Goal: Task Accomplishment & Management: Use online tool/utility

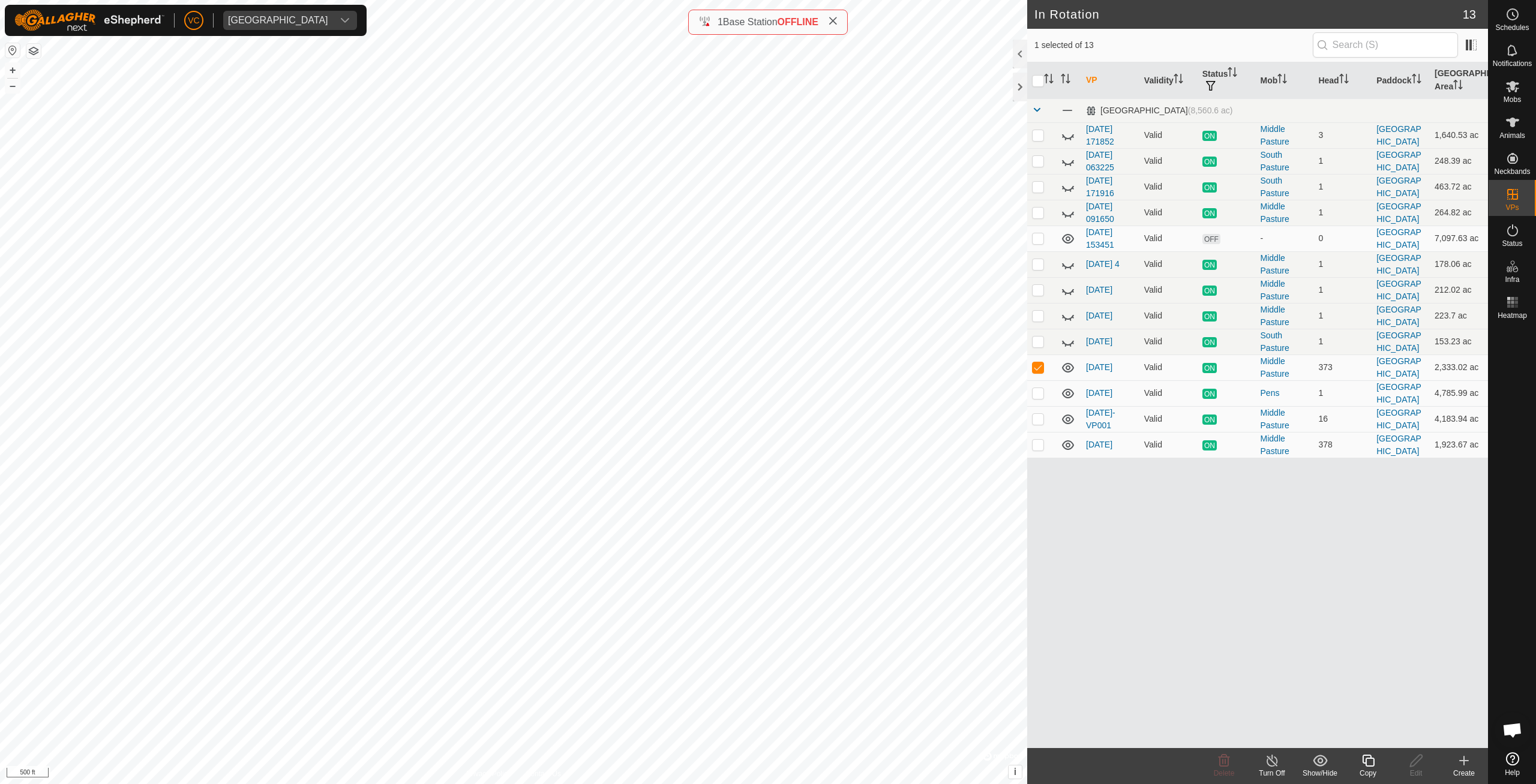
checkbox input "false"
checkbox input "true"
checkbox input "false"
checkbox input "true"
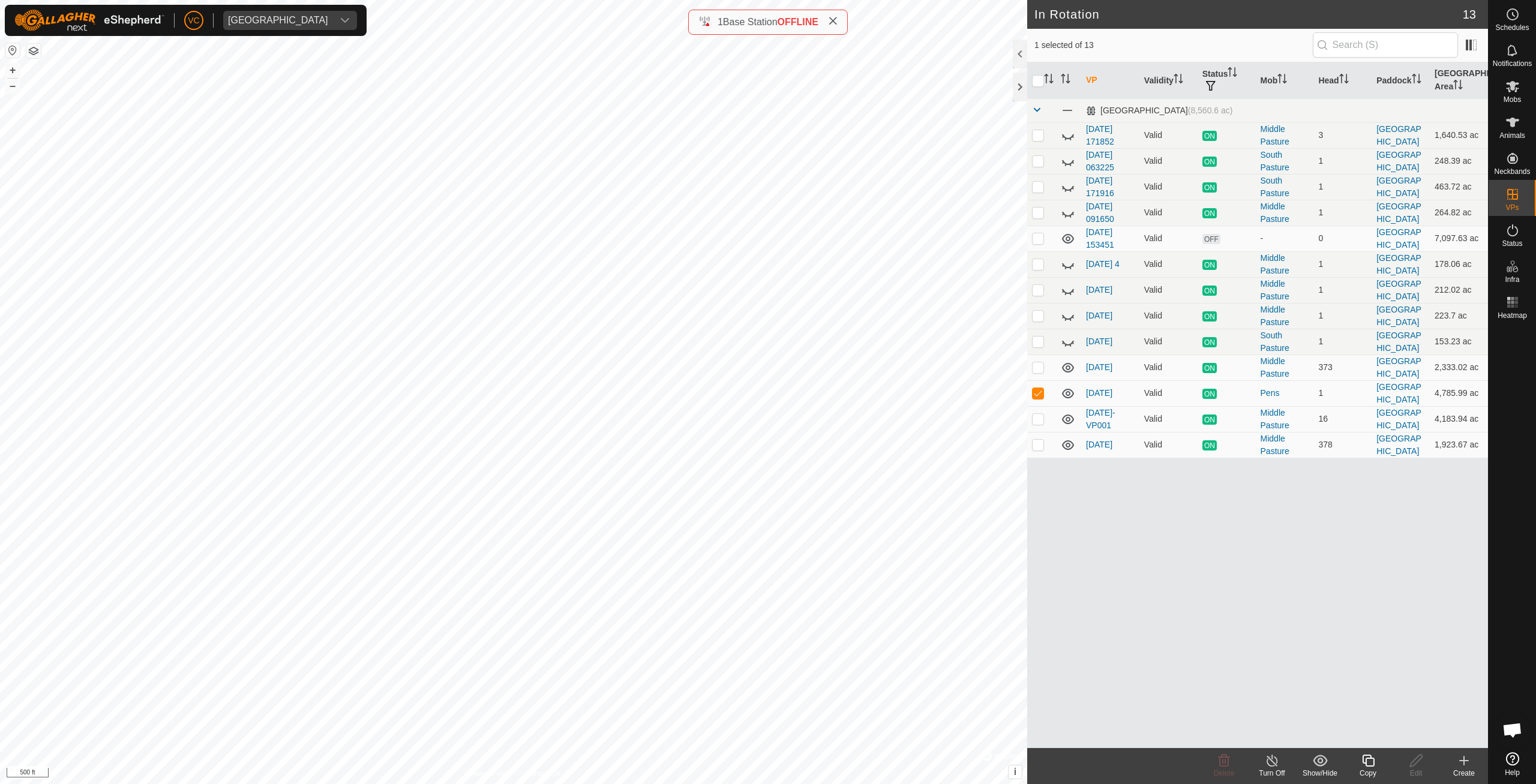
checkbox input "false"
click at [1039, 237] on p-checkbox at bounding box center [1038, 239] width 12 height 10
checkbox input "false"
checkbox input "true"
click at [1359, 766] on copy-svg-icon at bounding box center [1367, 761] width 48 height 15
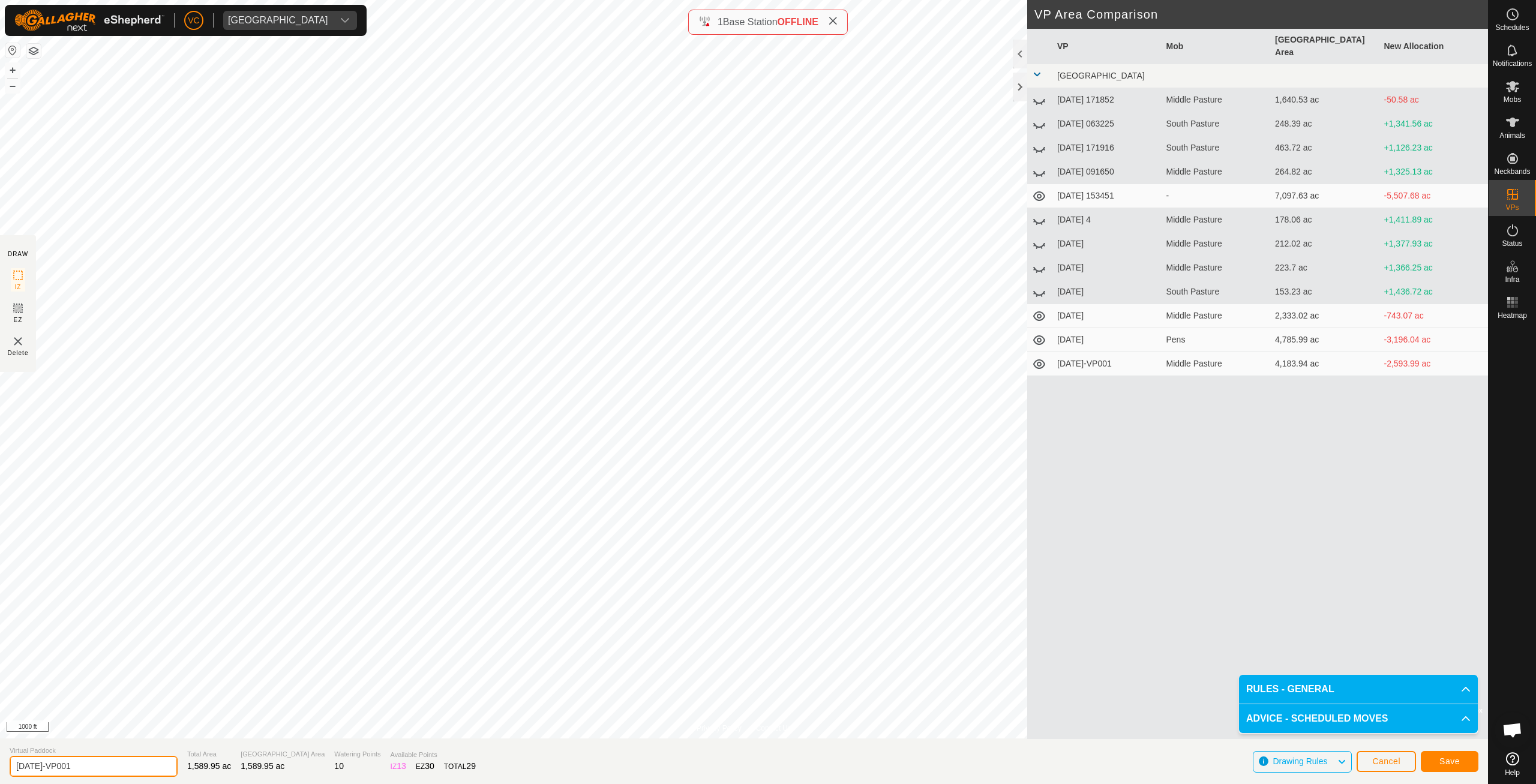
drag, startPoint x: 105, startPoint y: 766, endPoint x: 0, endPoint y: 745, distance: 107.1
click at [10, 756] on input "[DATE]-VP001" at bounding box center [94, 766] width 169 height 21
click at [1446, 757] on span "Save" at bounding box center [1449, 762] width 20 height 10
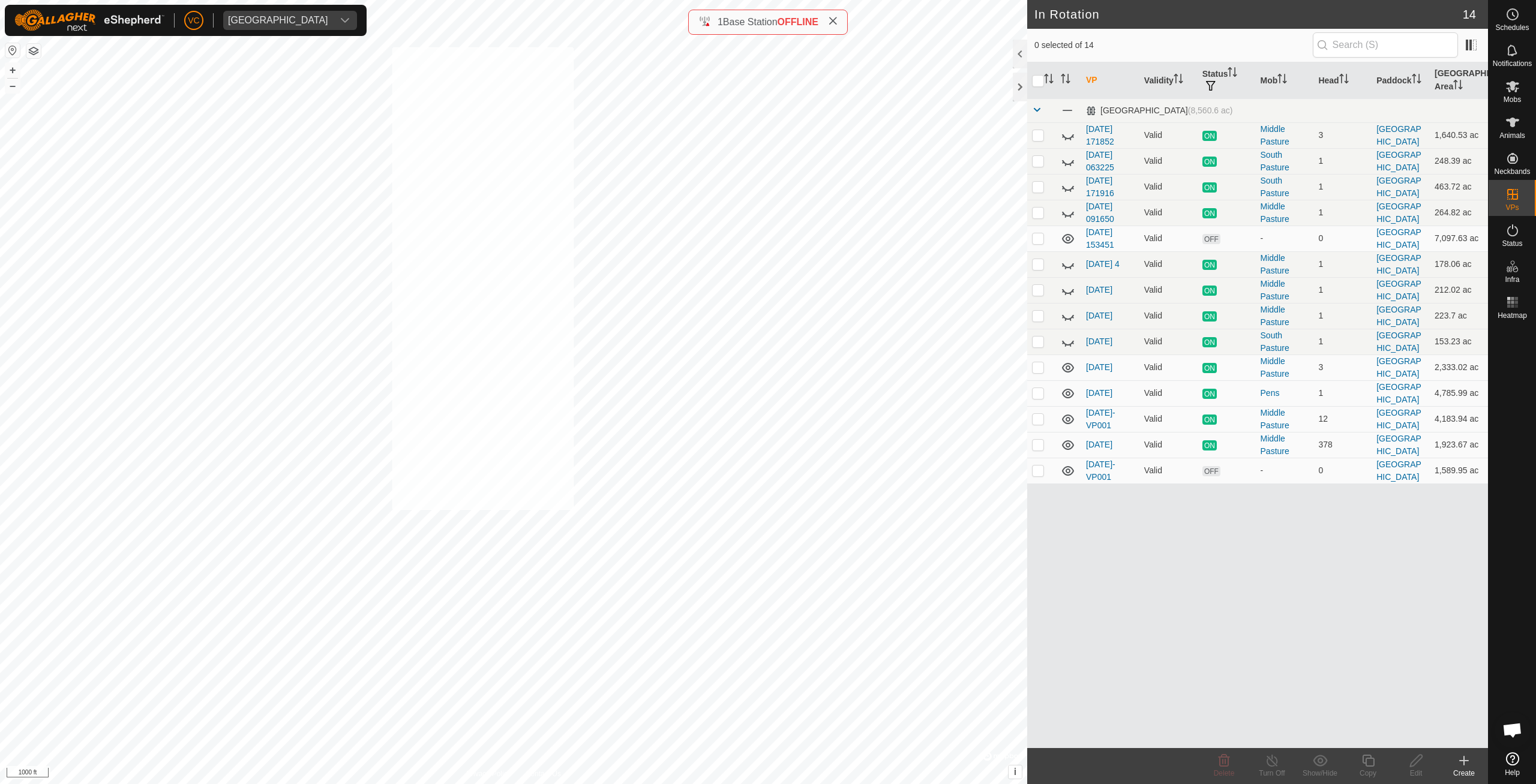
checkbox input "true"
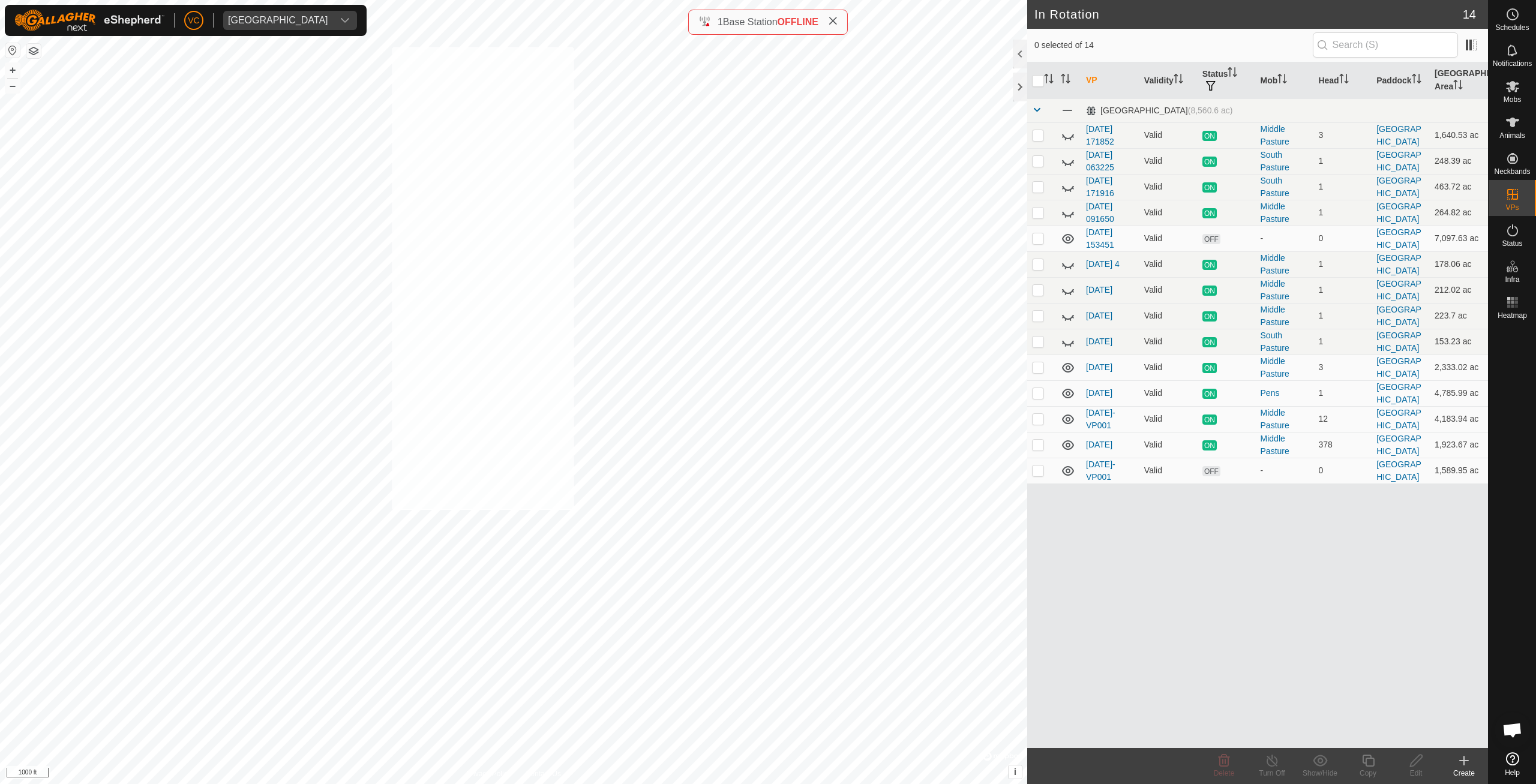
checkbox input "true"
click at [1515, 123] on icon at bounding box center [1513, 123] width 14 height 10
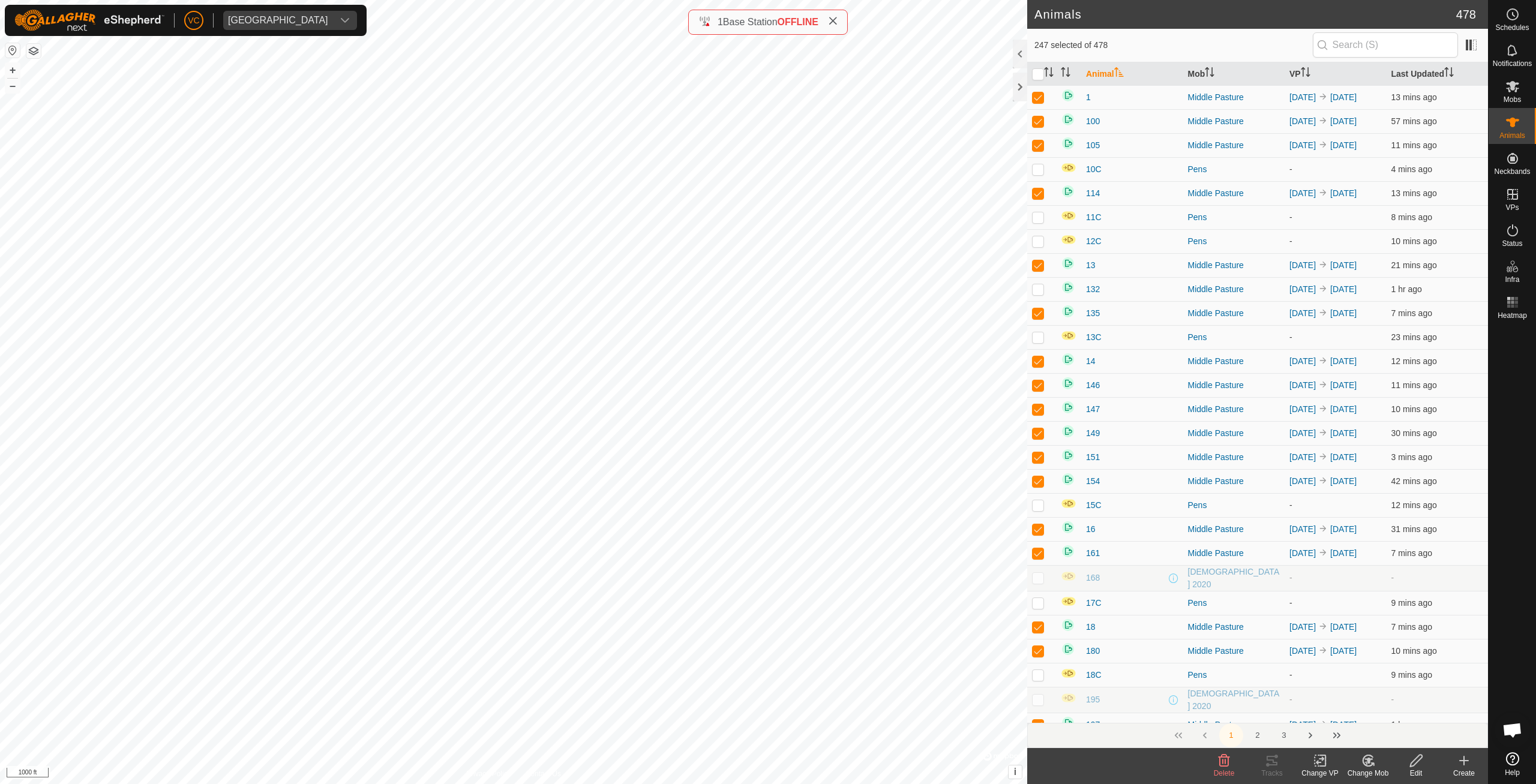
checkbox input "true"
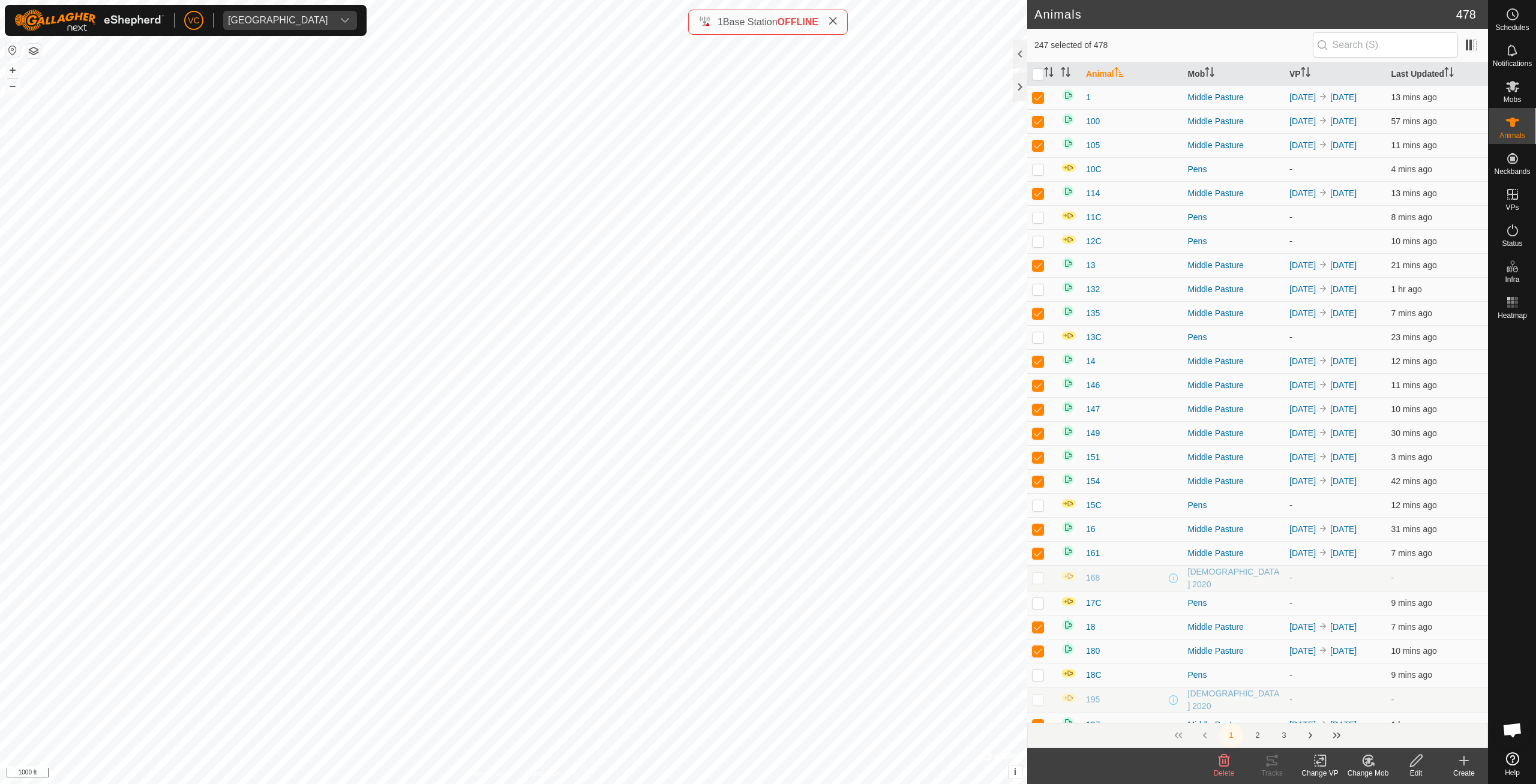
checkbox input "true"
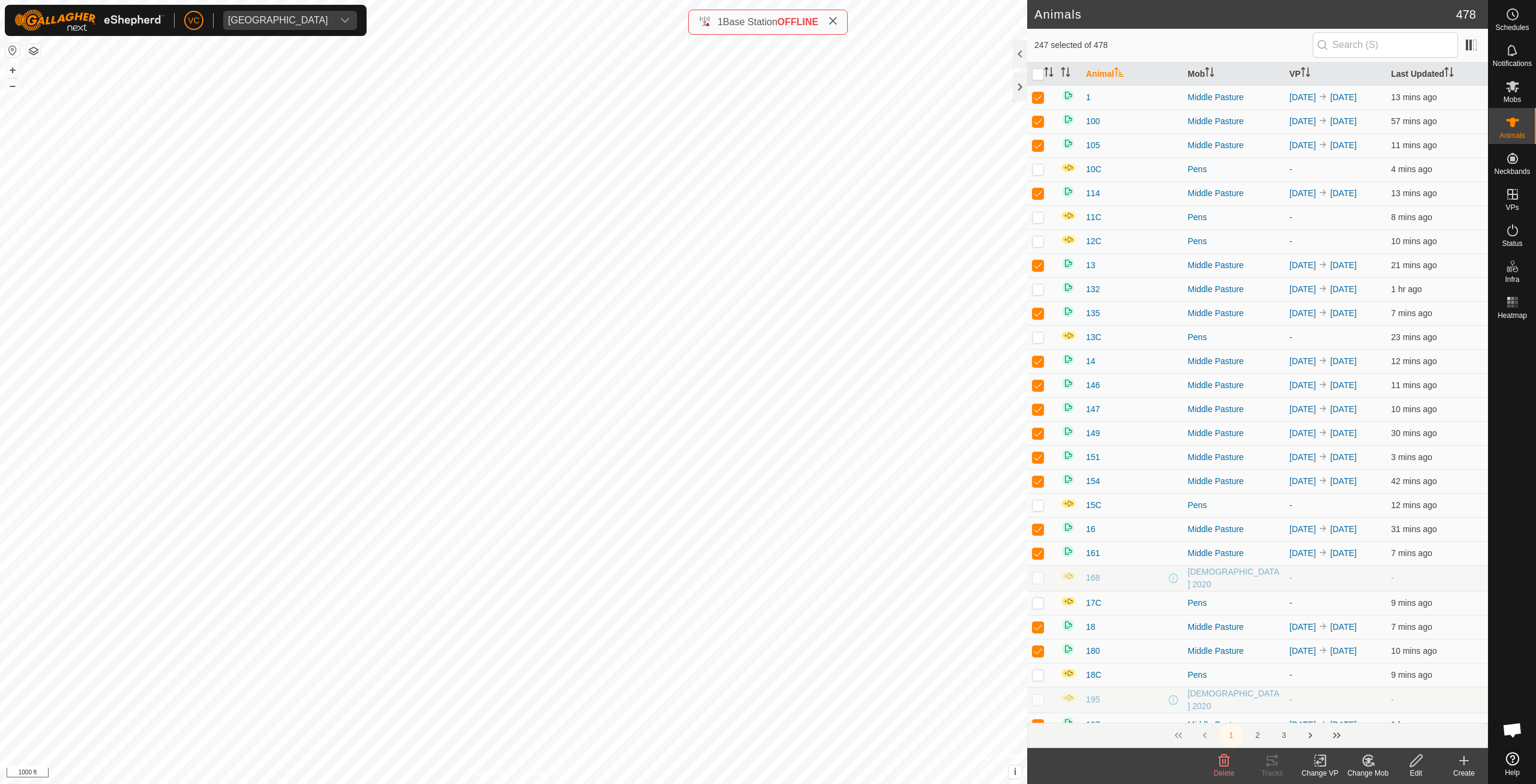
checkbox input "true"
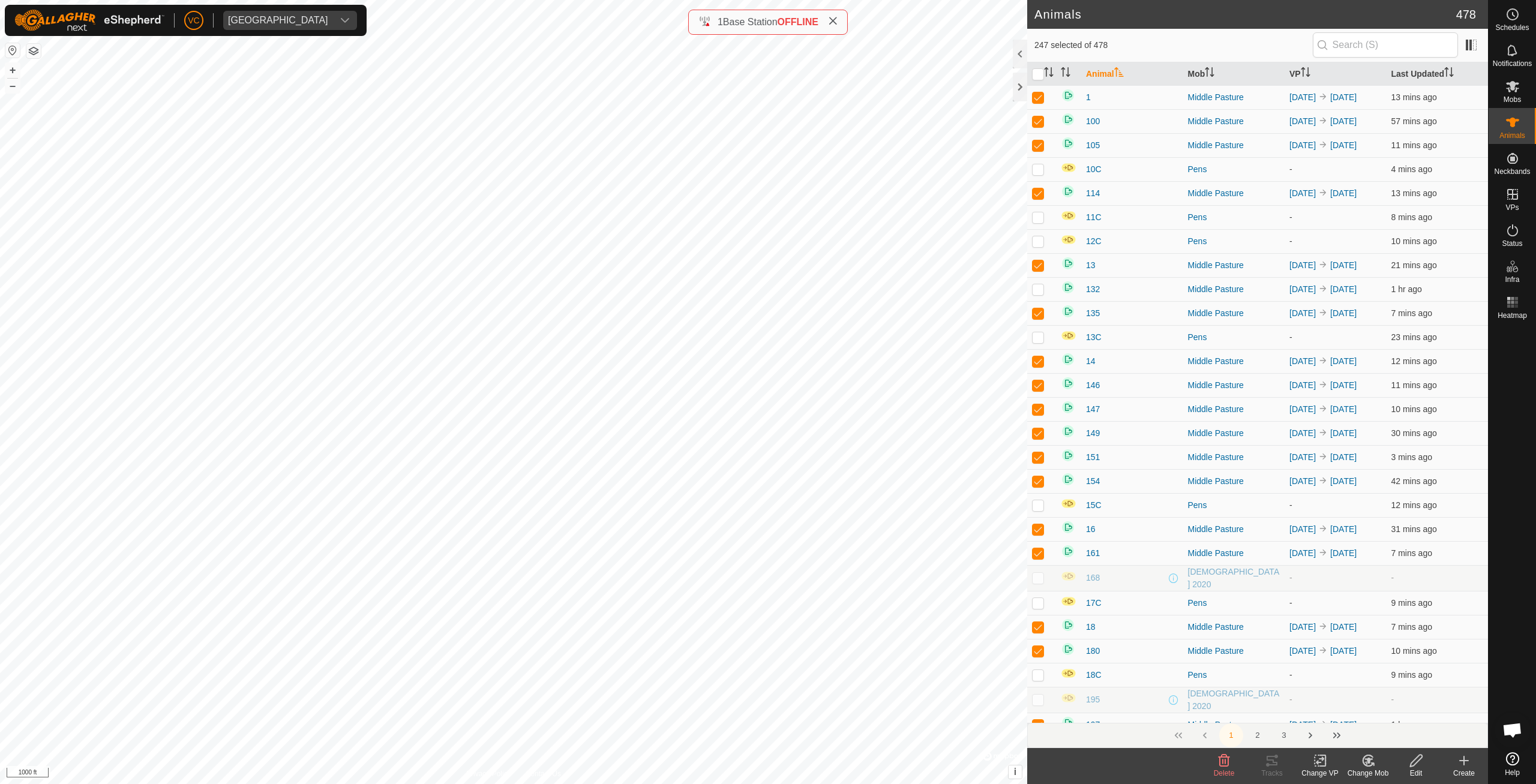
checkbox input "true"
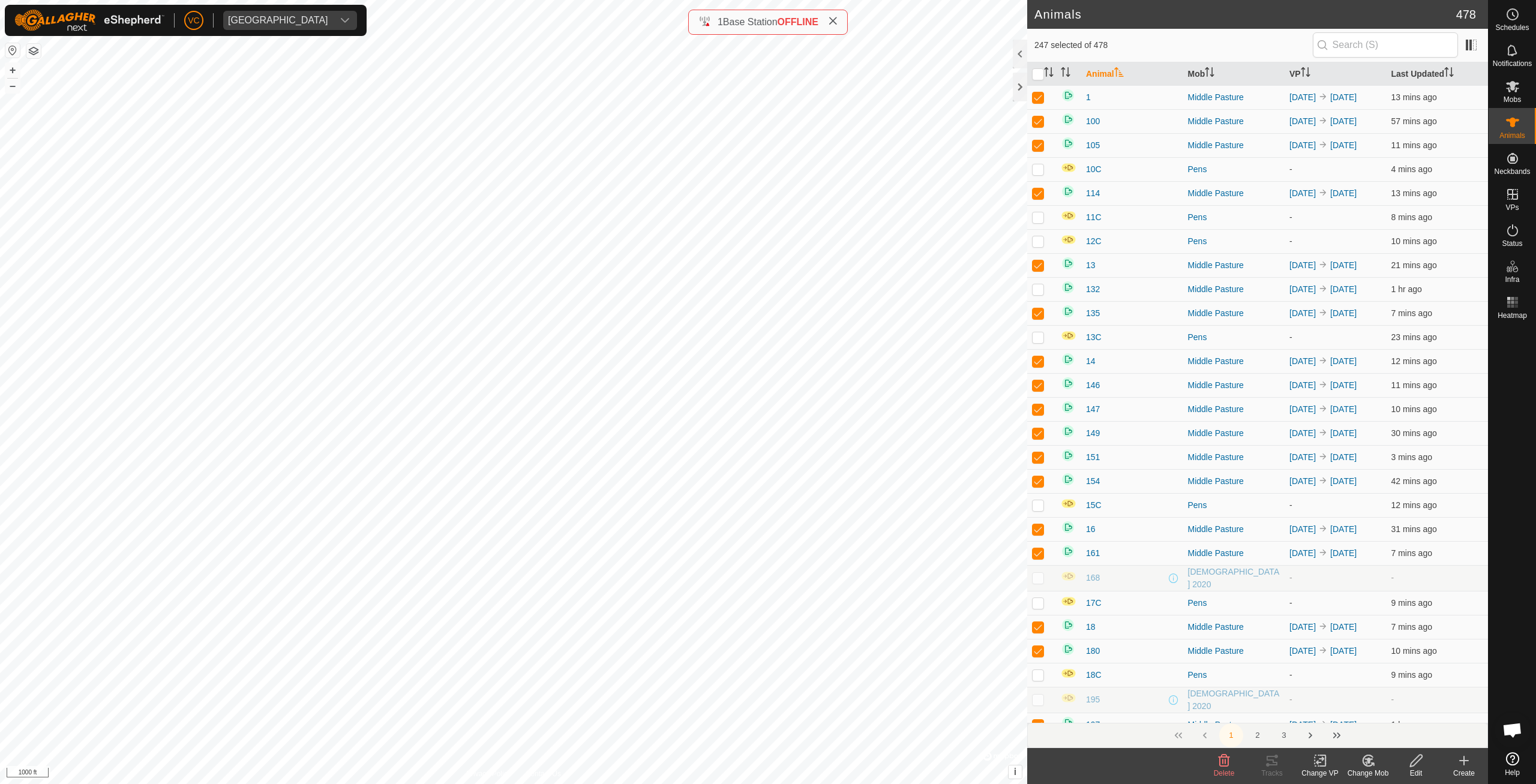
checkbox input "true"
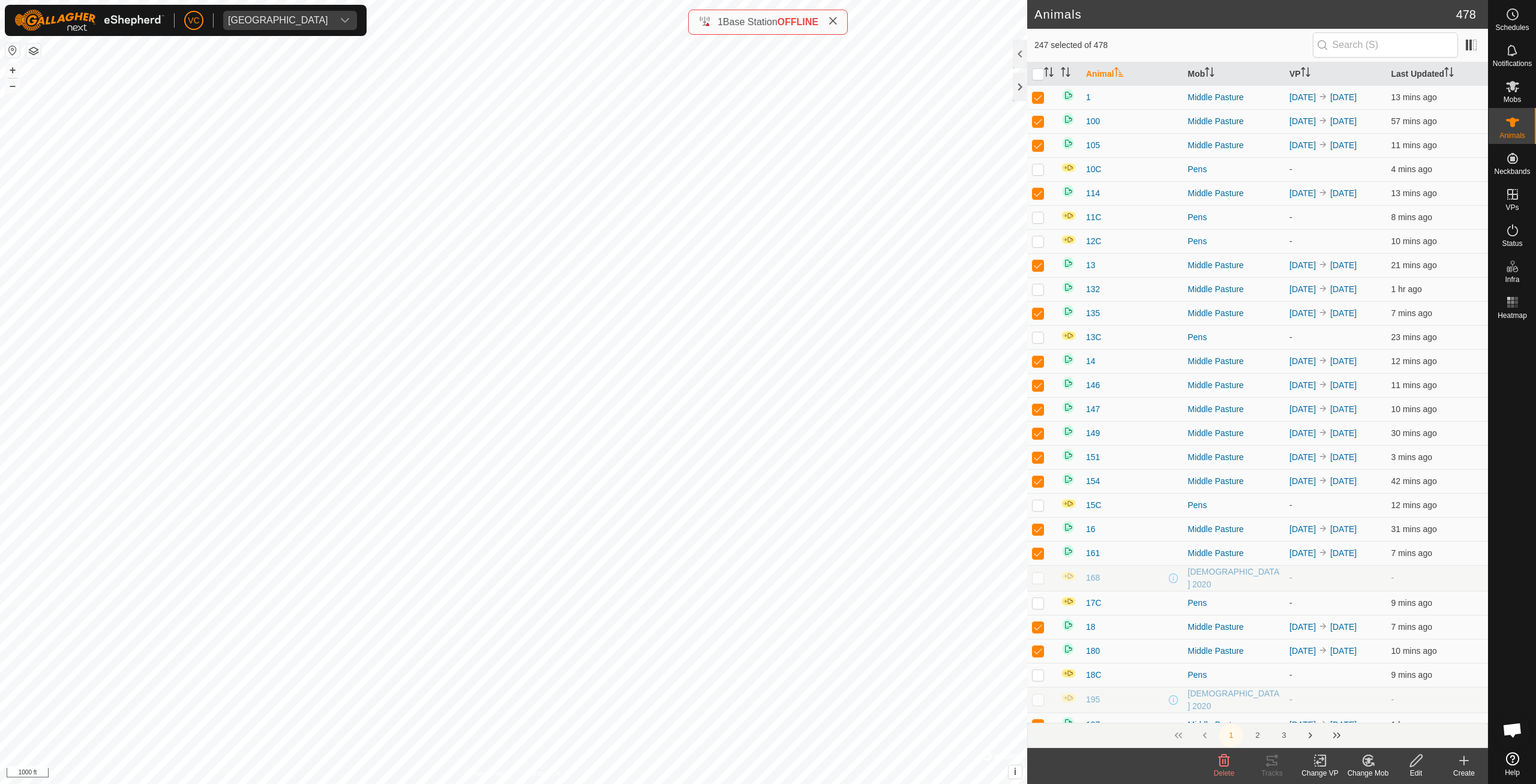
checkbox input "true"
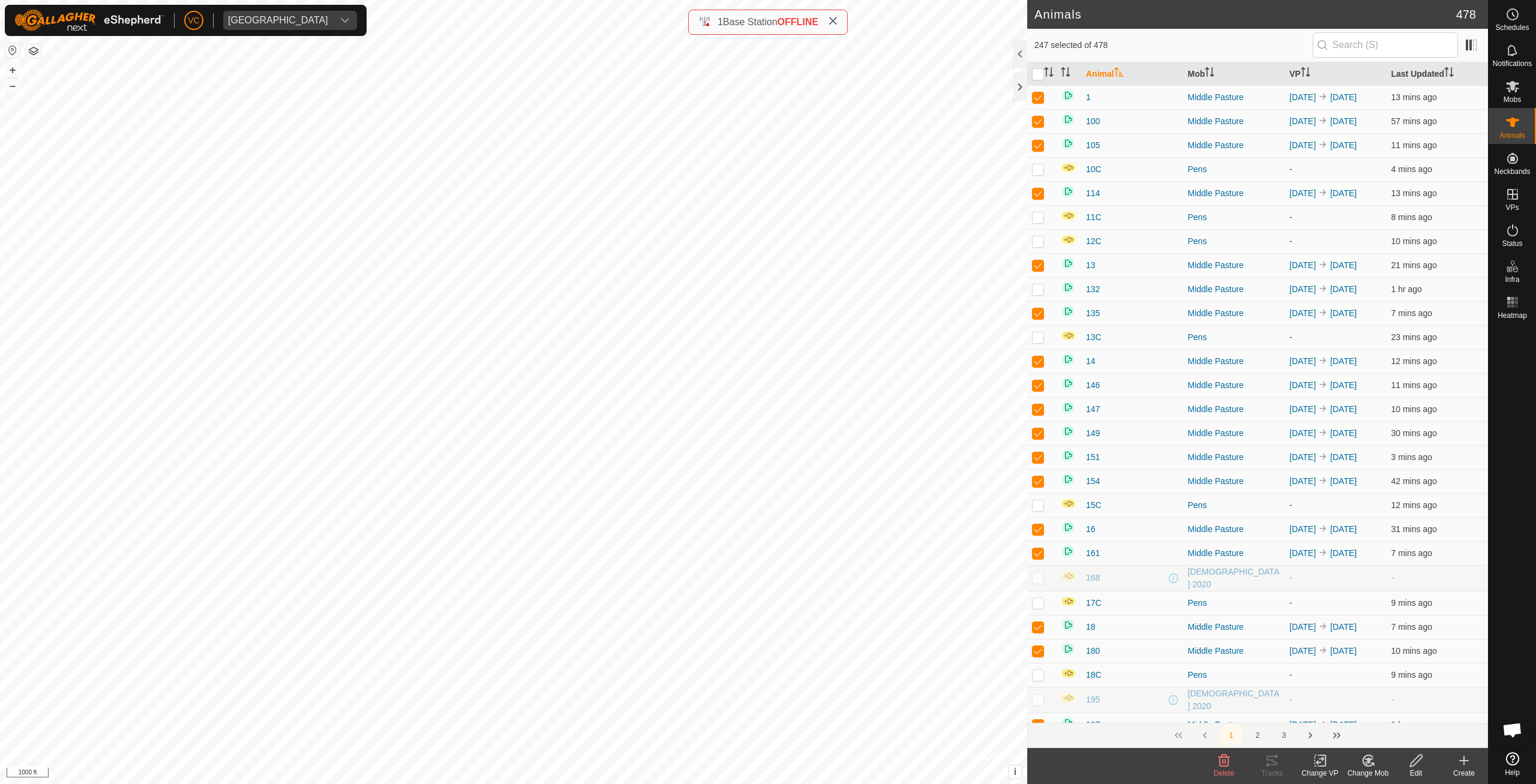
checkbox input "true"
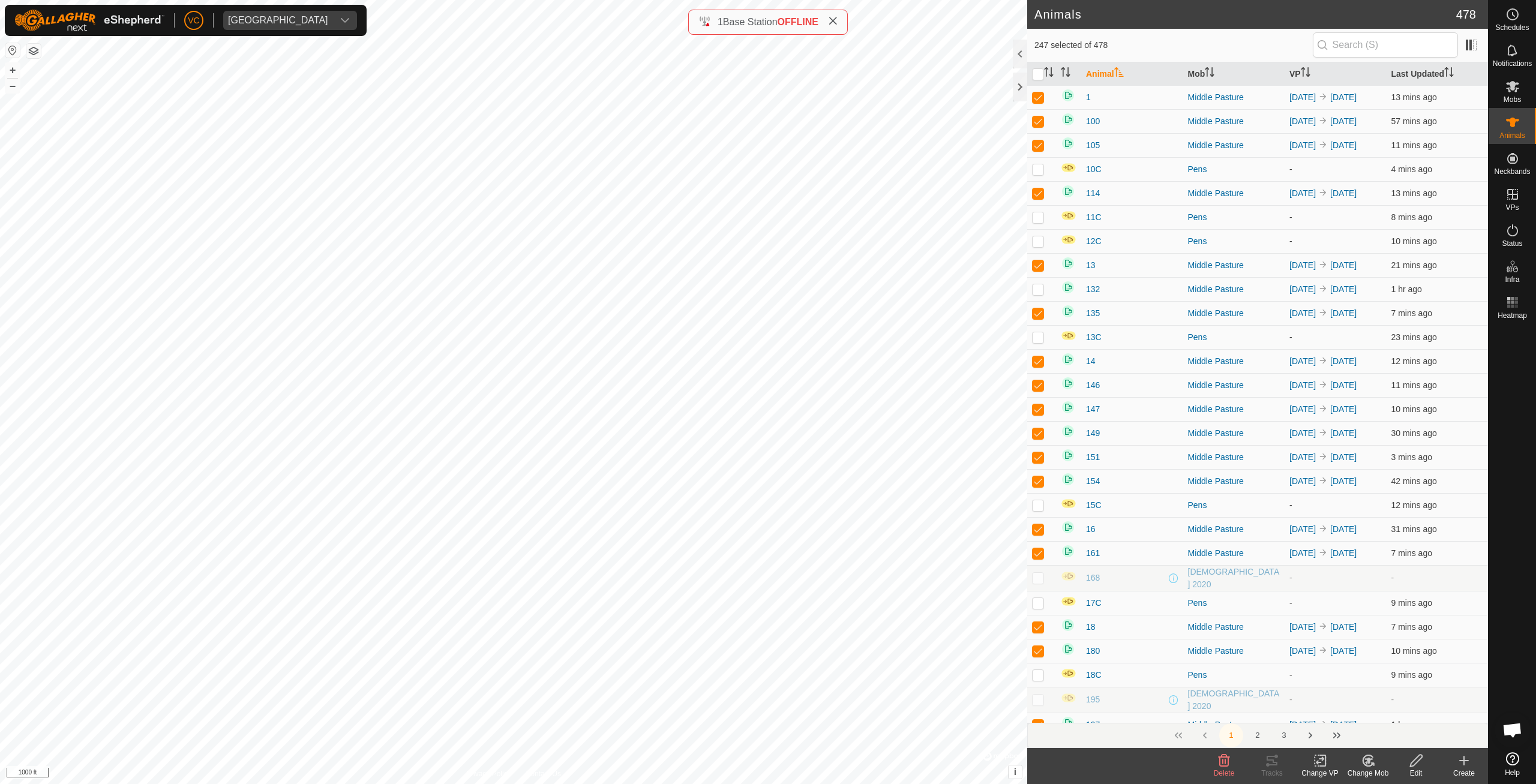
checkbox input "true"
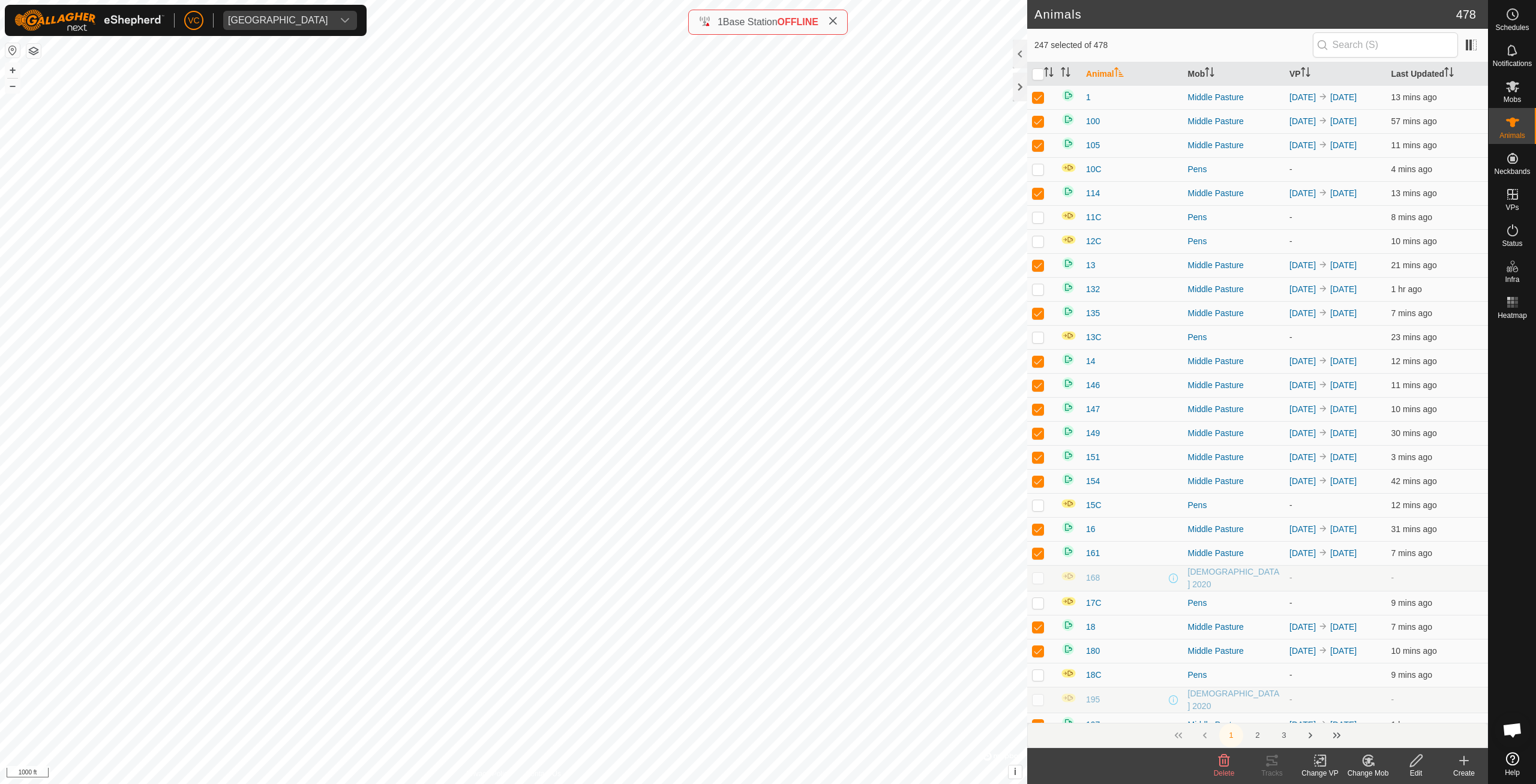
checkbox input "true"
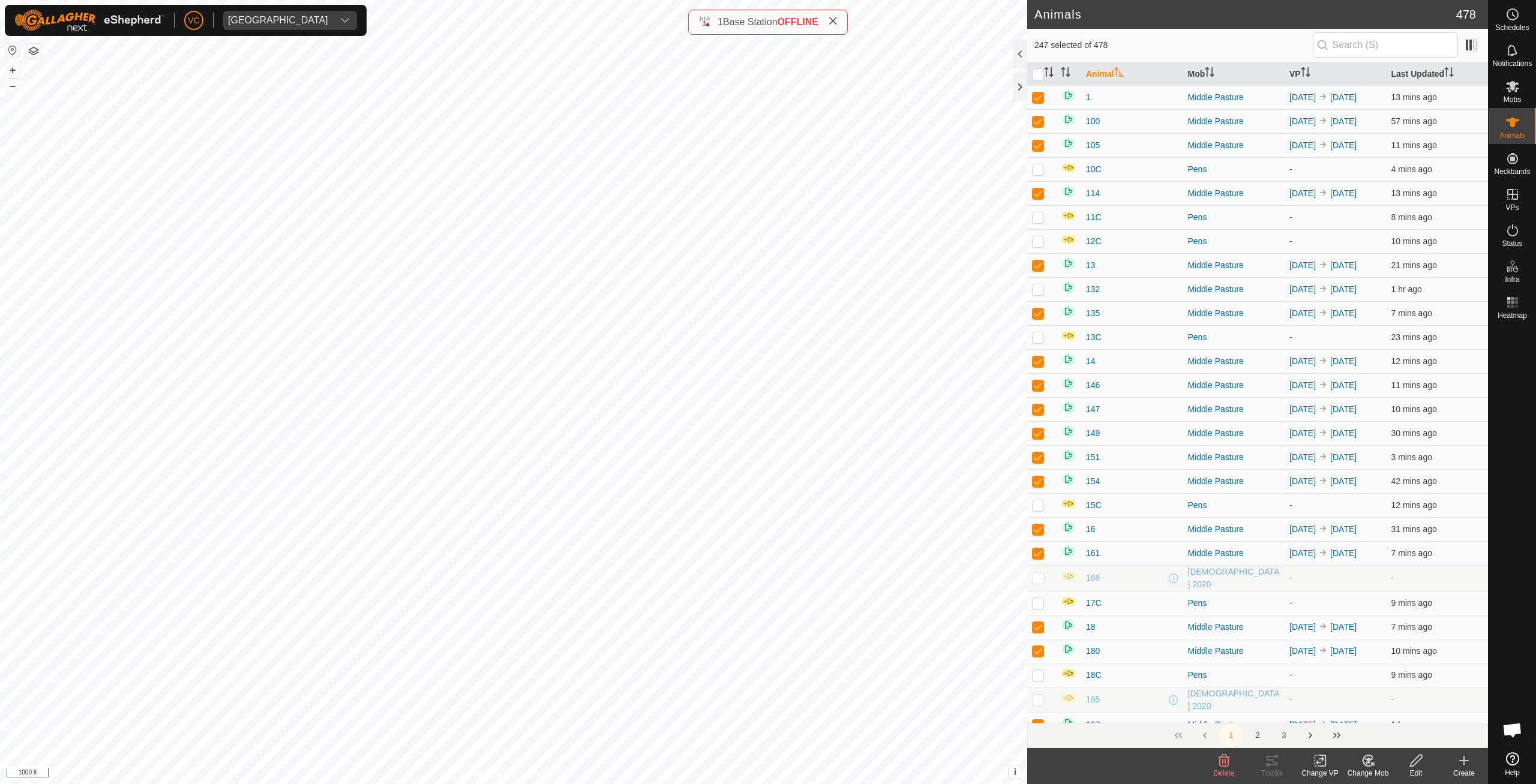
checkbox input "true"
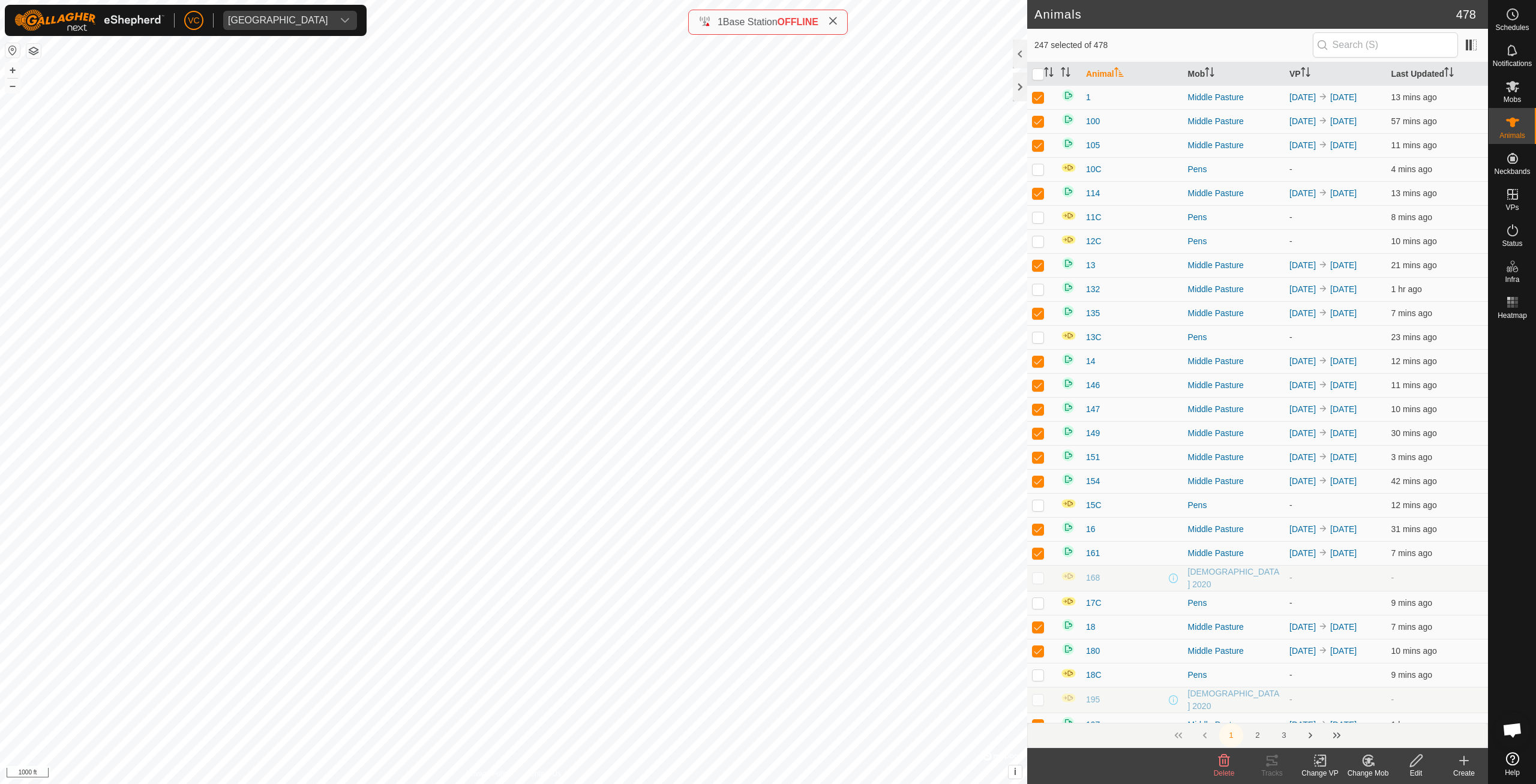
checkbox input "true"
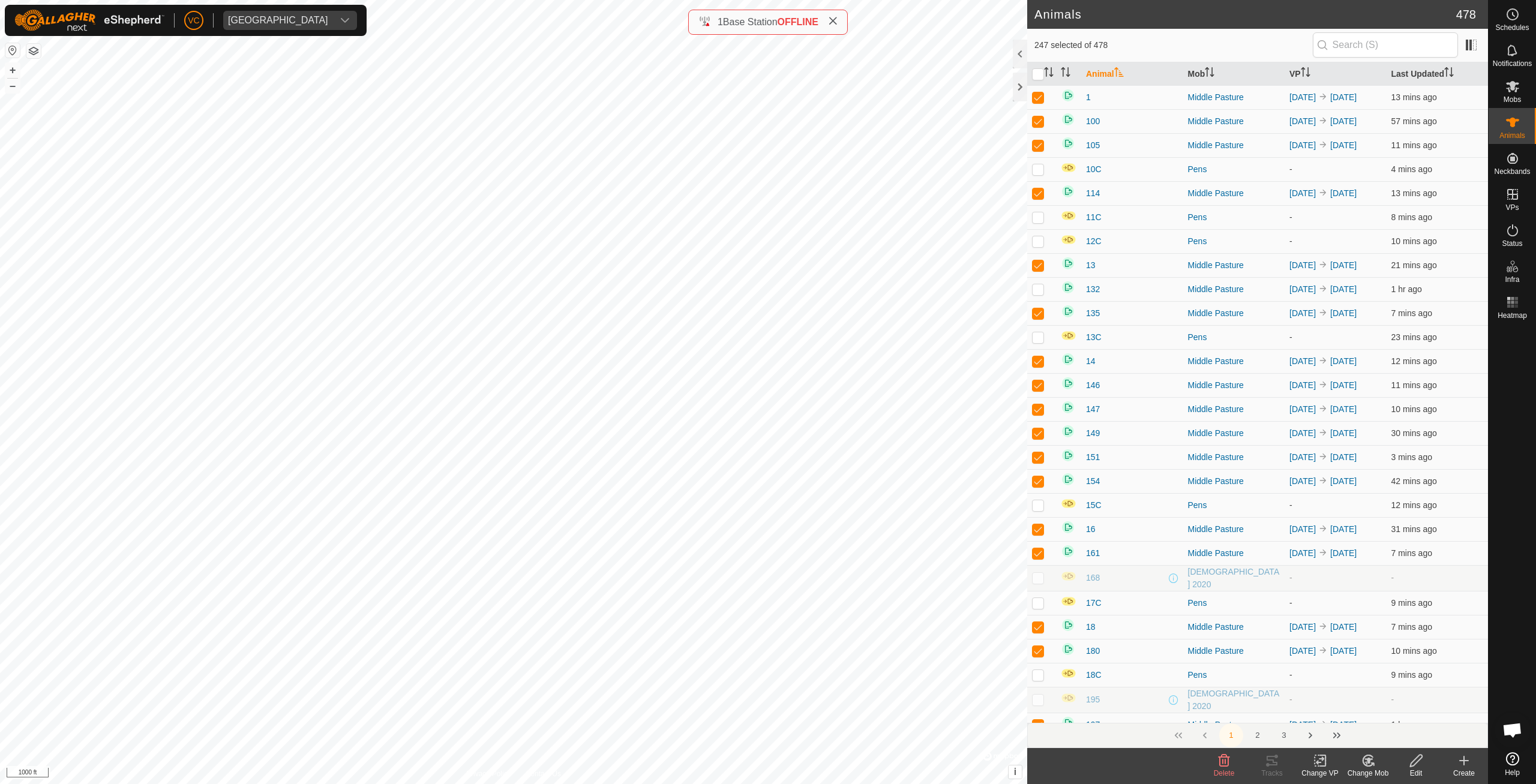
checkbox input "true"
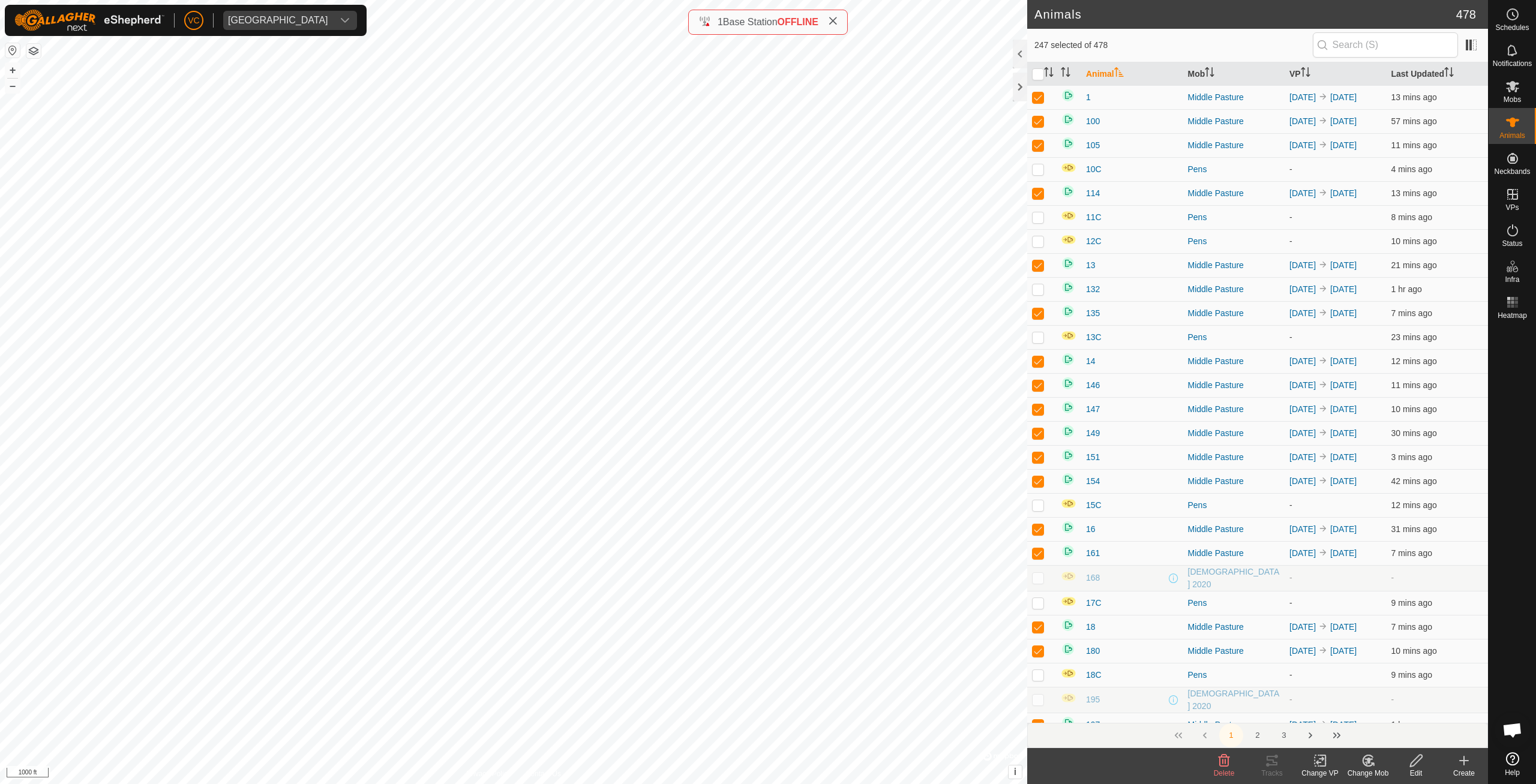
checkbox input "true"
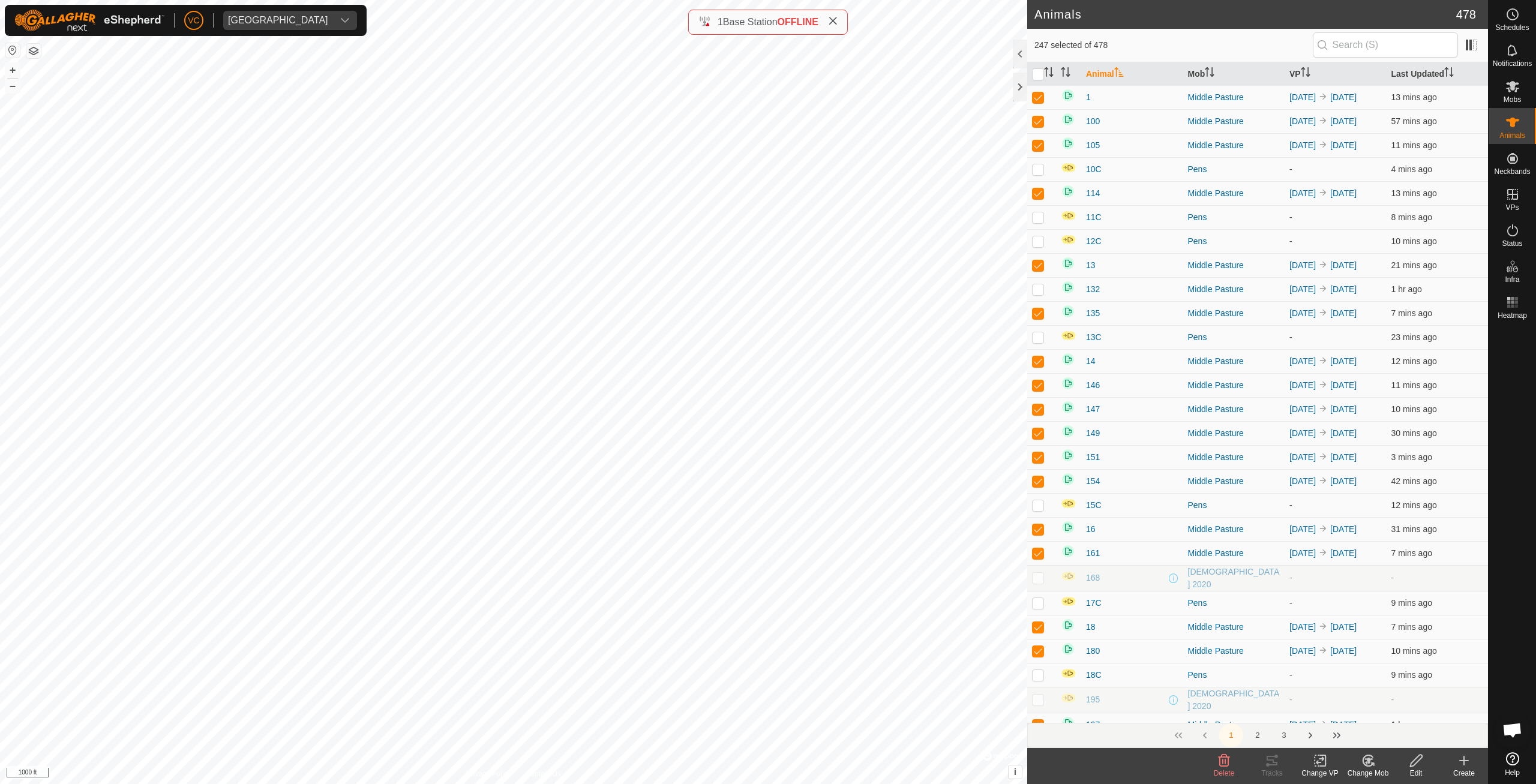
checkbox input "true"
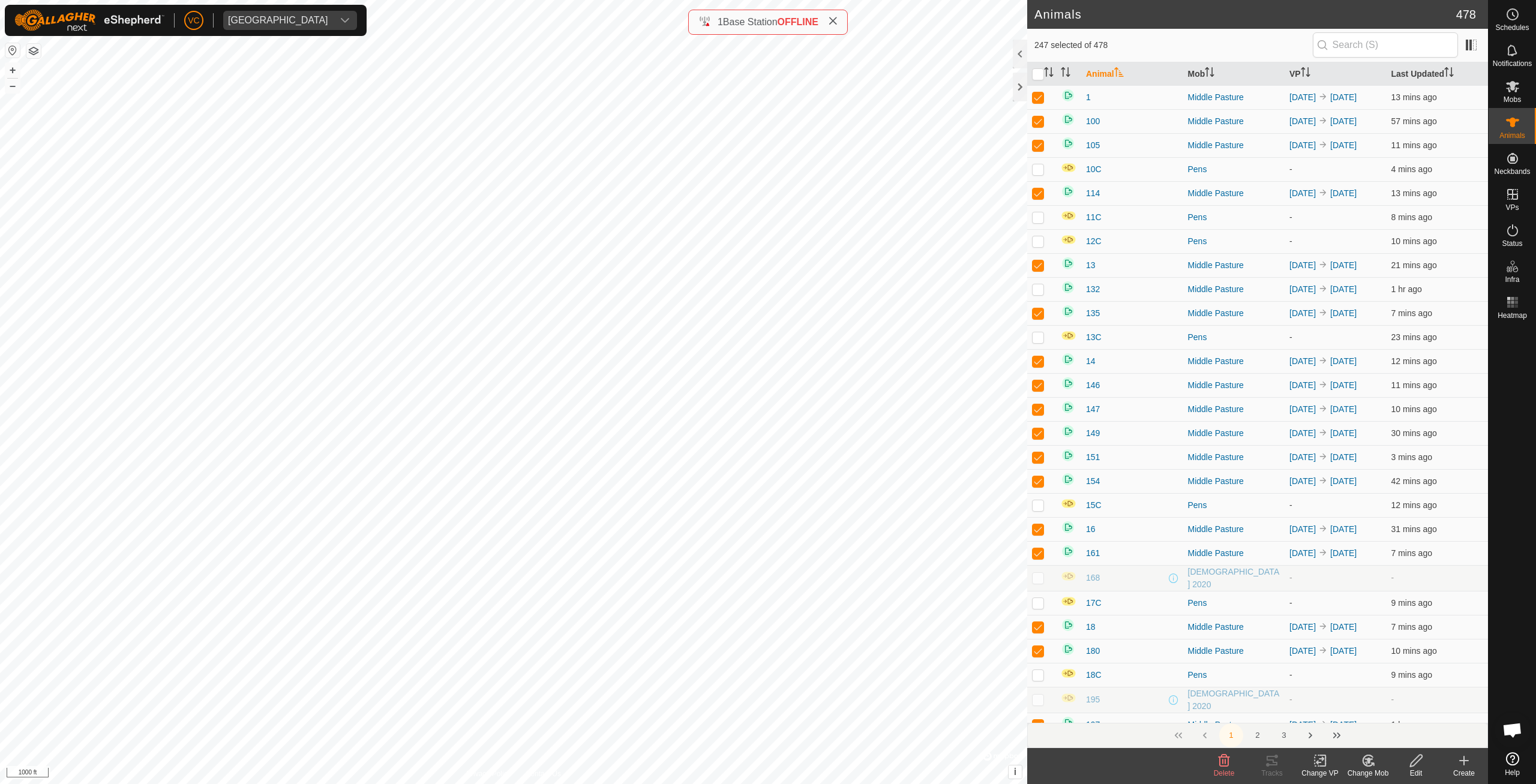
checkbox input "true"
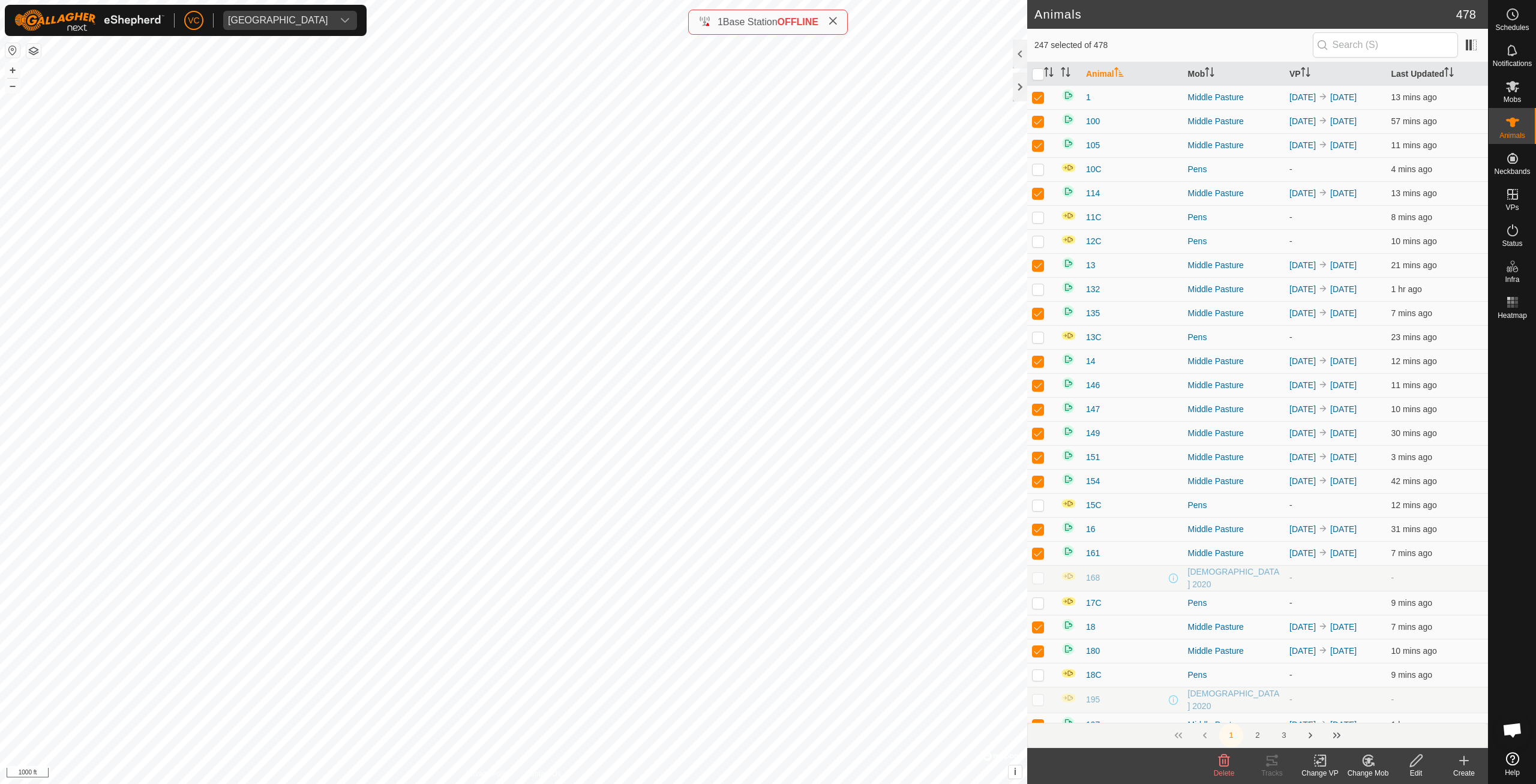
checkbox input "true"
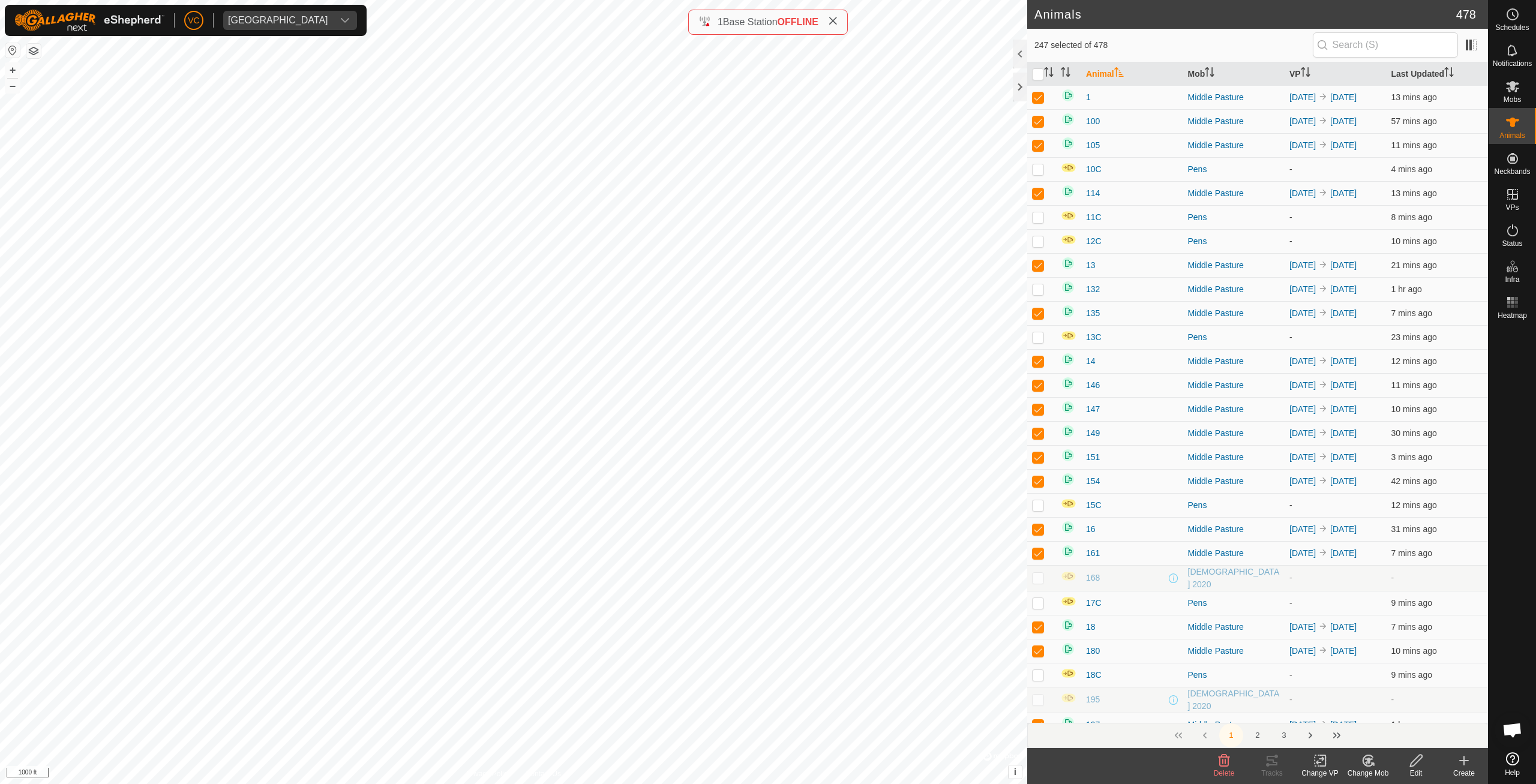
checkbox input "true"
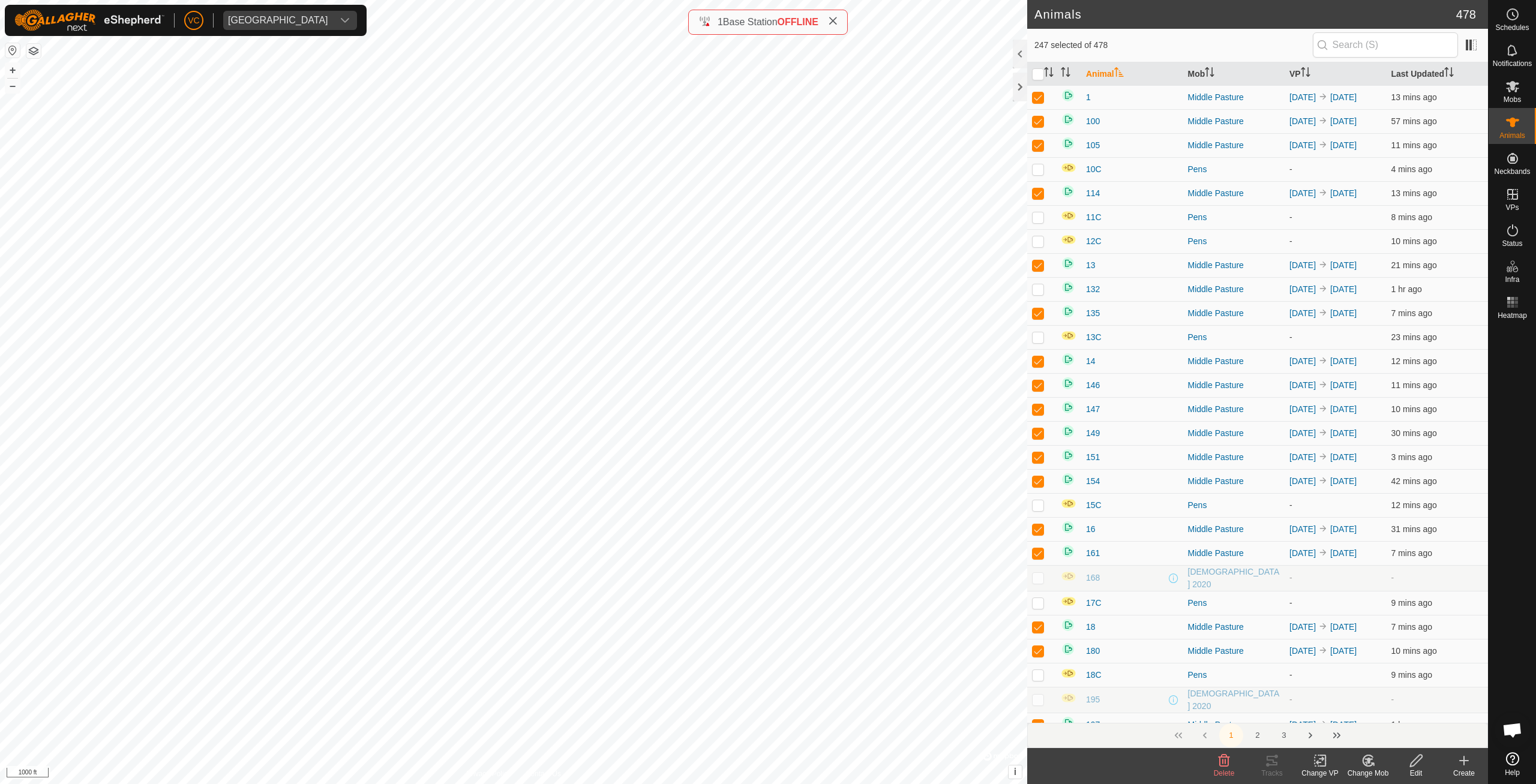
checkbox input "true"
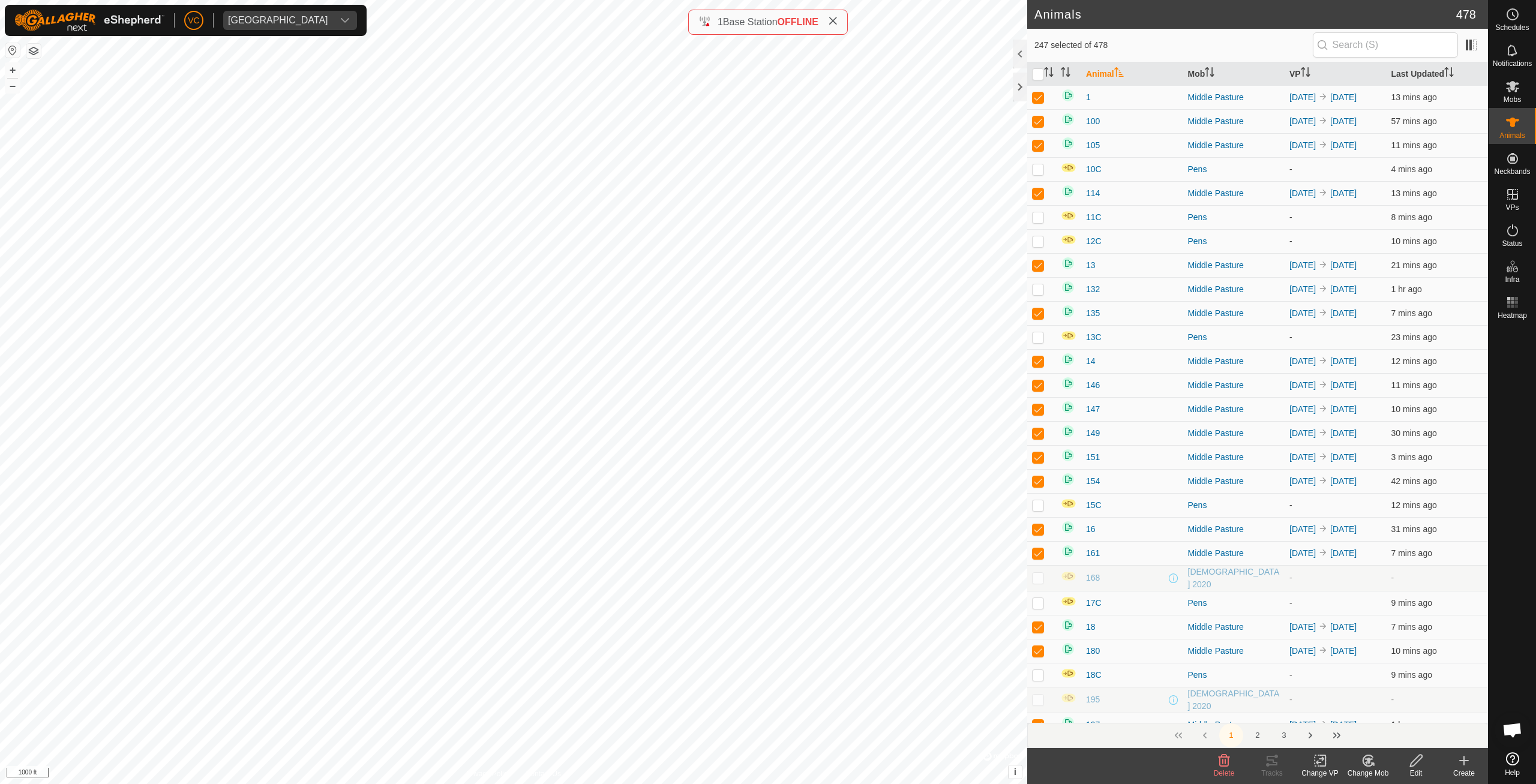
checkbox input "true"
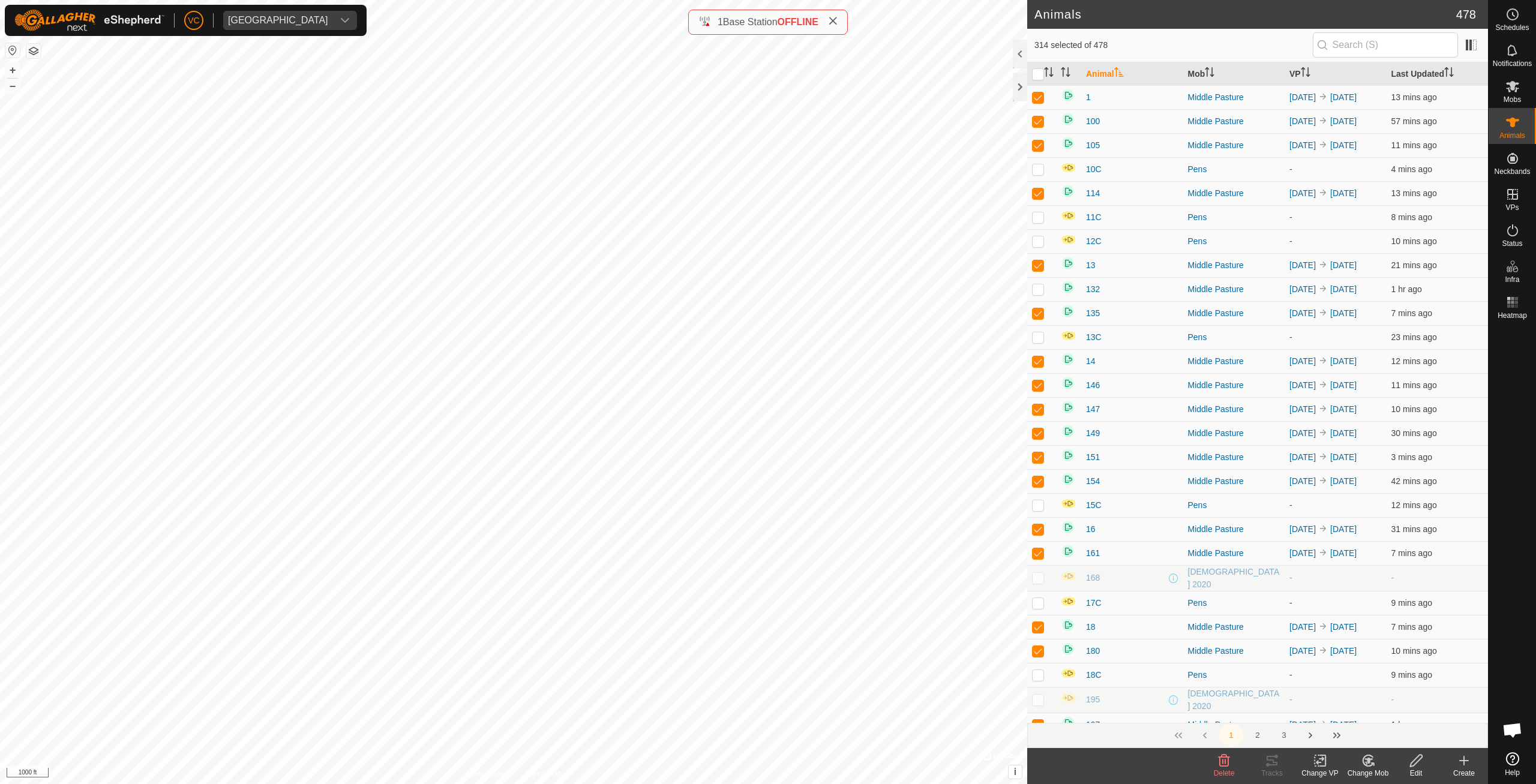
checkbox input "true"
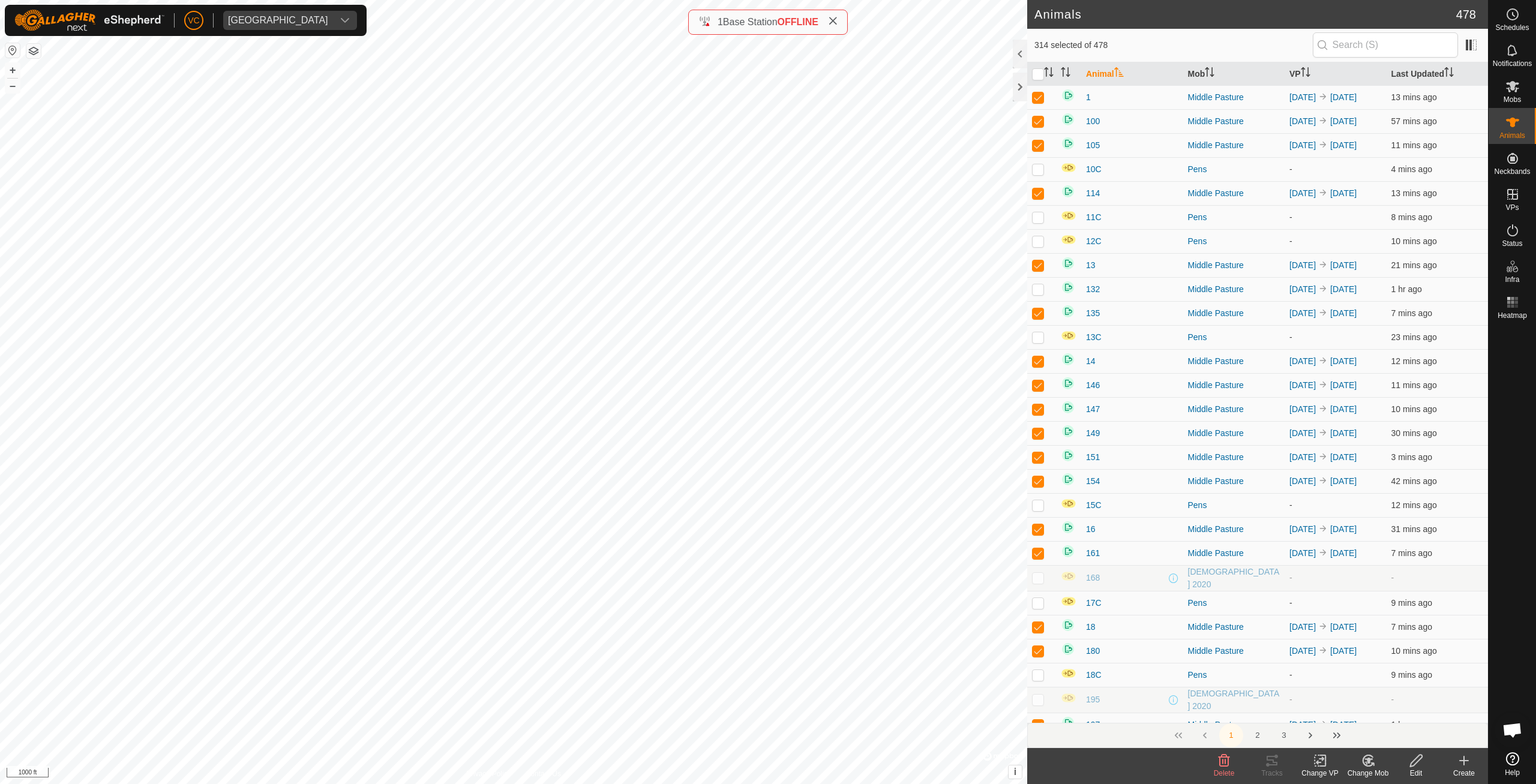
checkbox input "true"
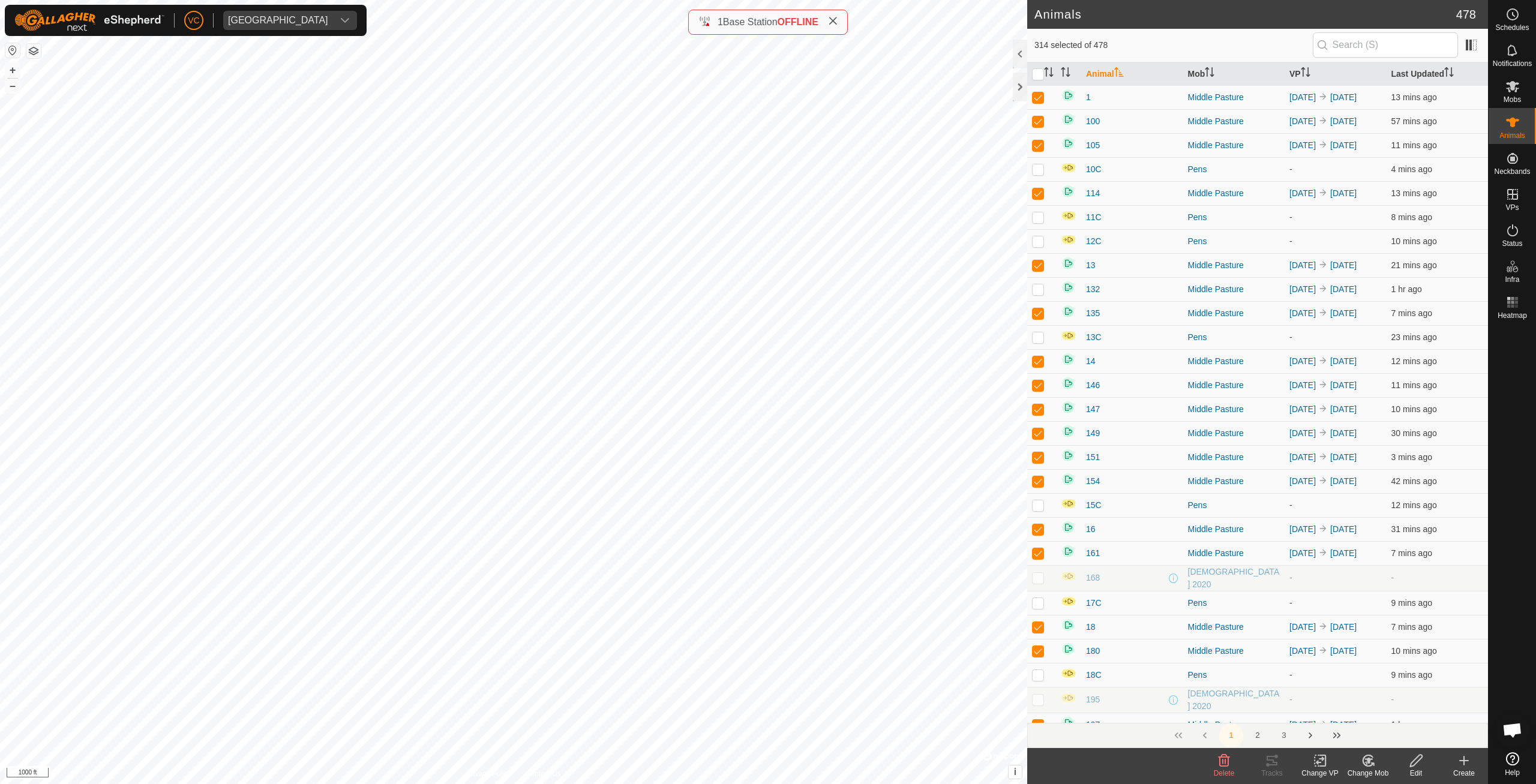
checkbox input "true"
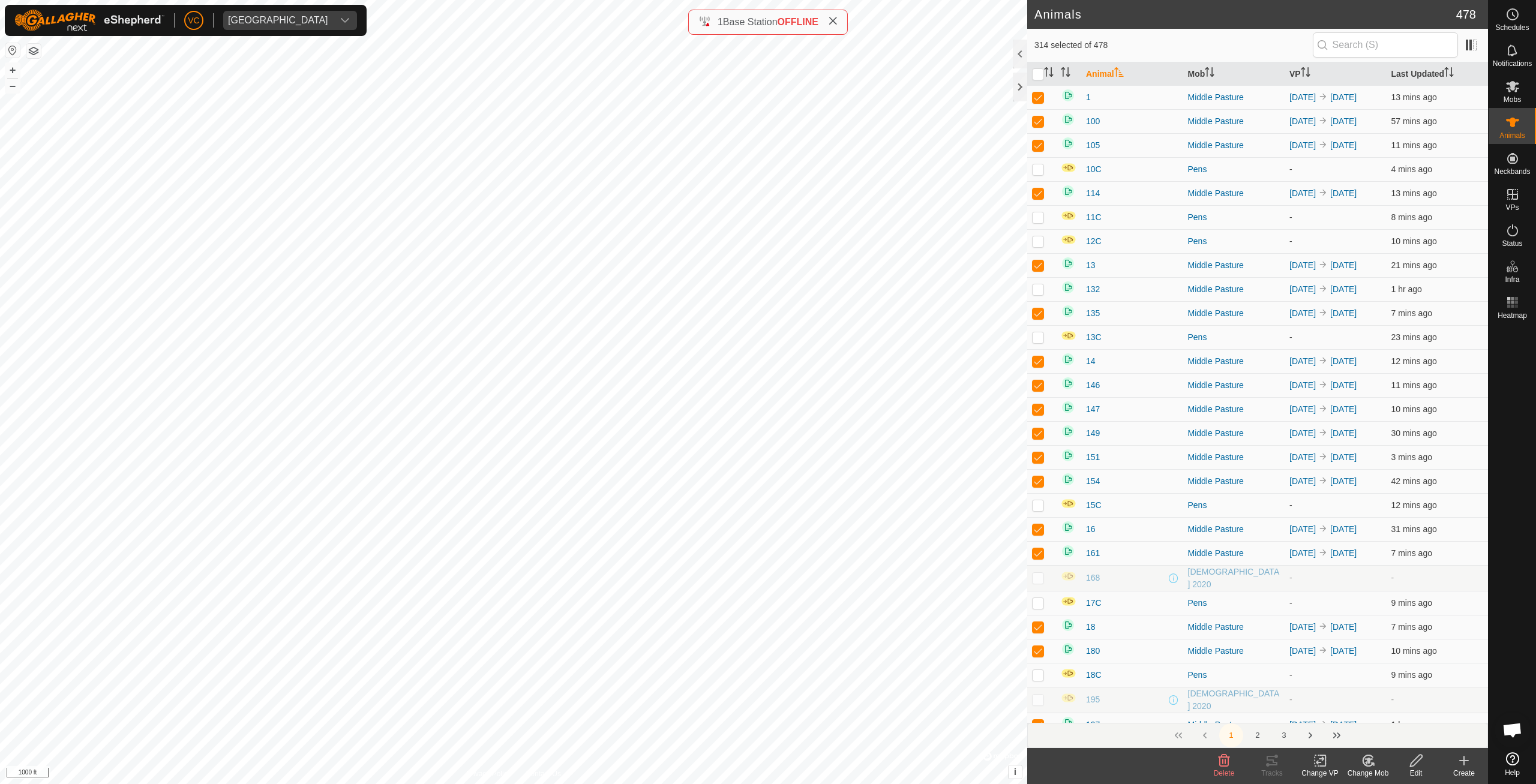
checkbox input "true"
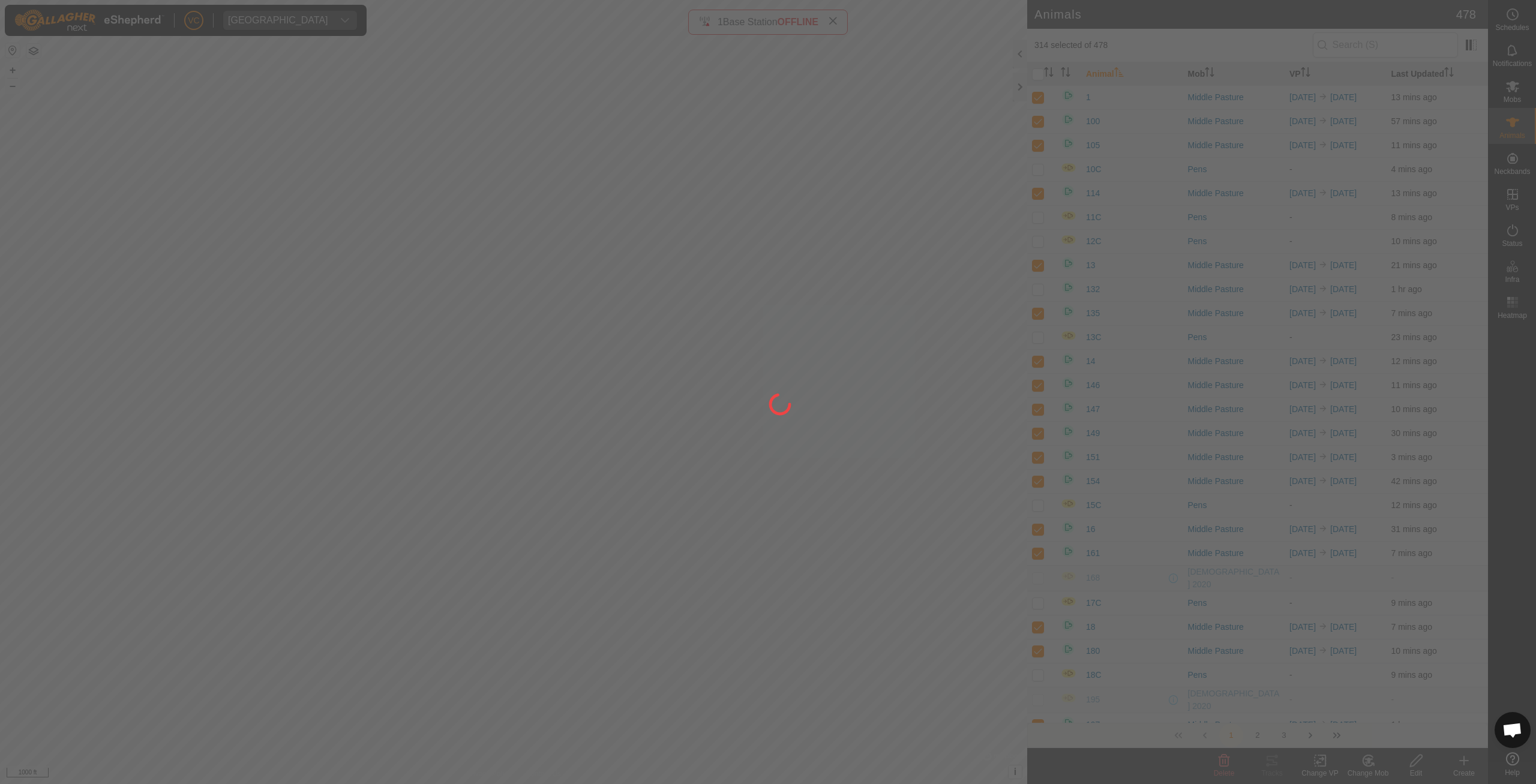
click at [696, 587] on div "VC [GEOGRAPHIC_DATA] Schedules Notifications Mobs Animals Neckbands VPs Status …" at bounding box center [768, 392] width 1536 height 784
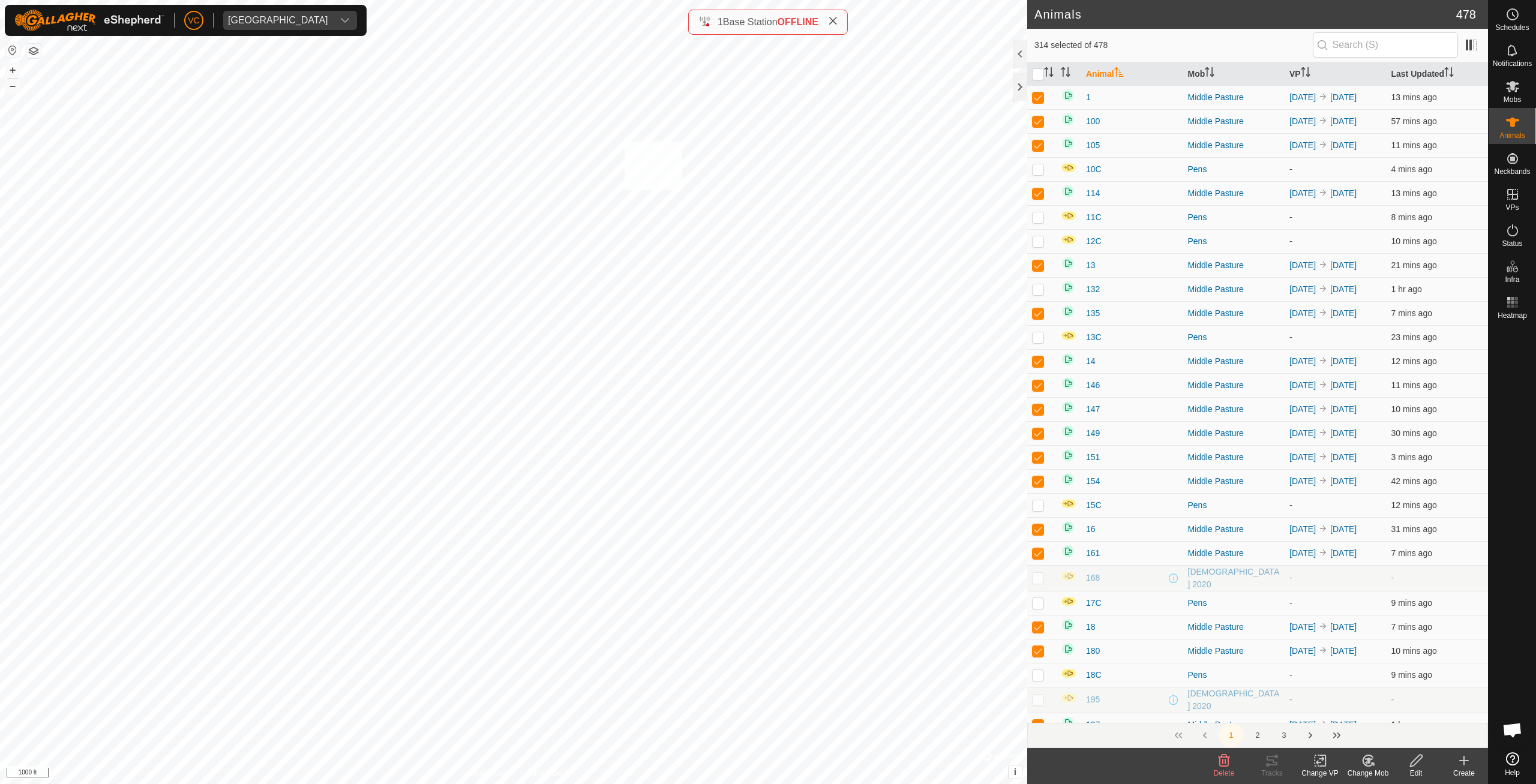
checkbox input "true"
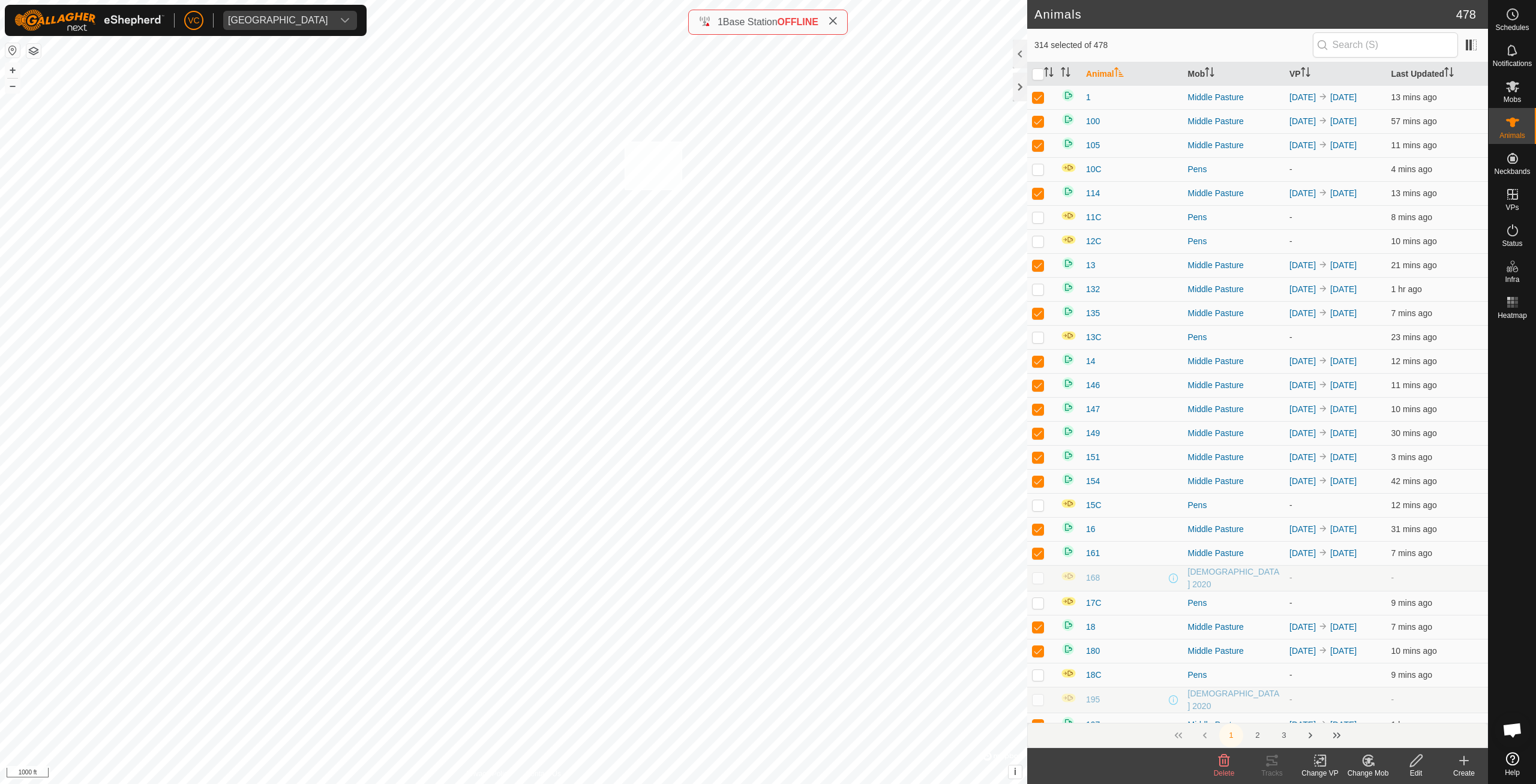
checkbox input "true"
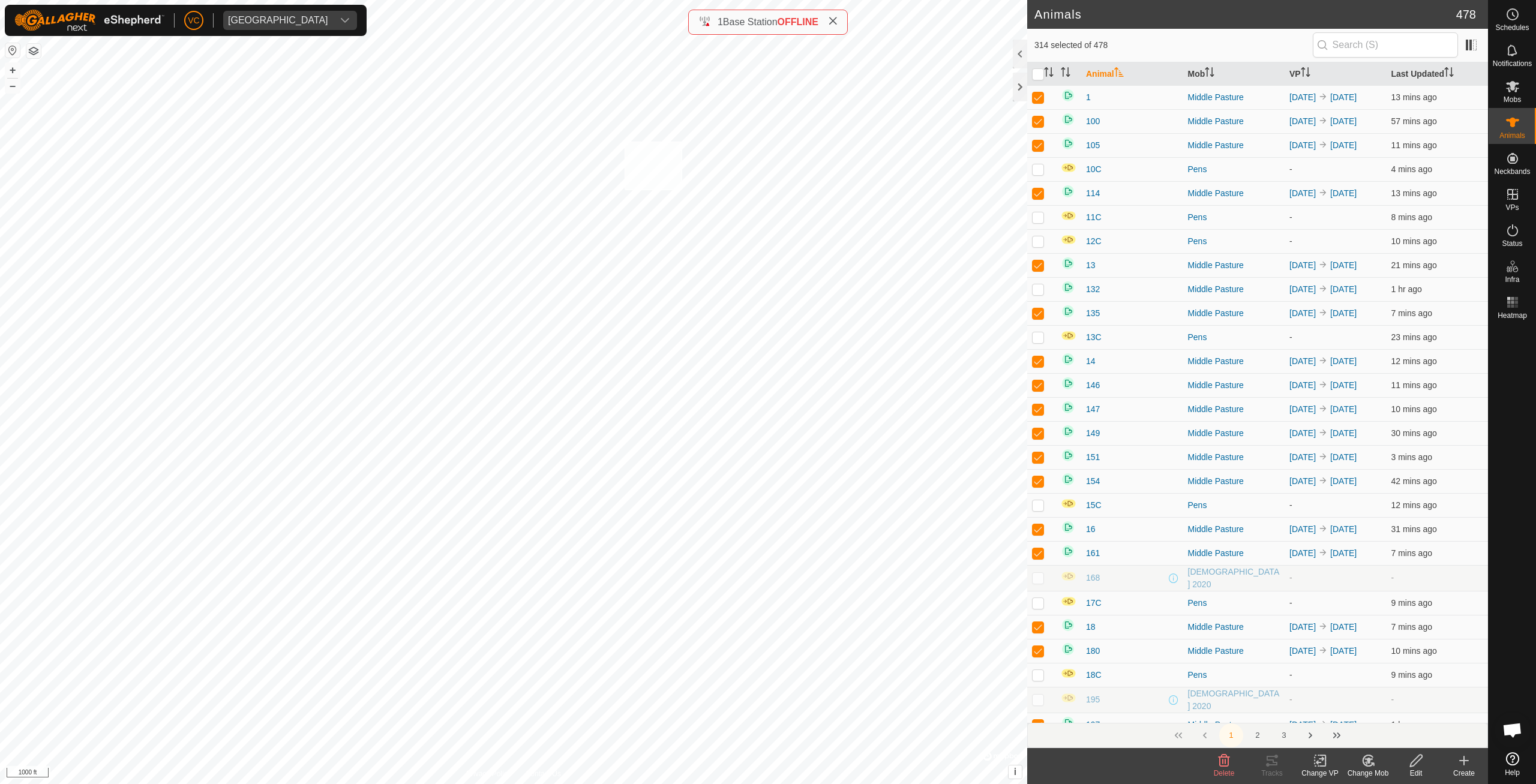
checkbox input "true"
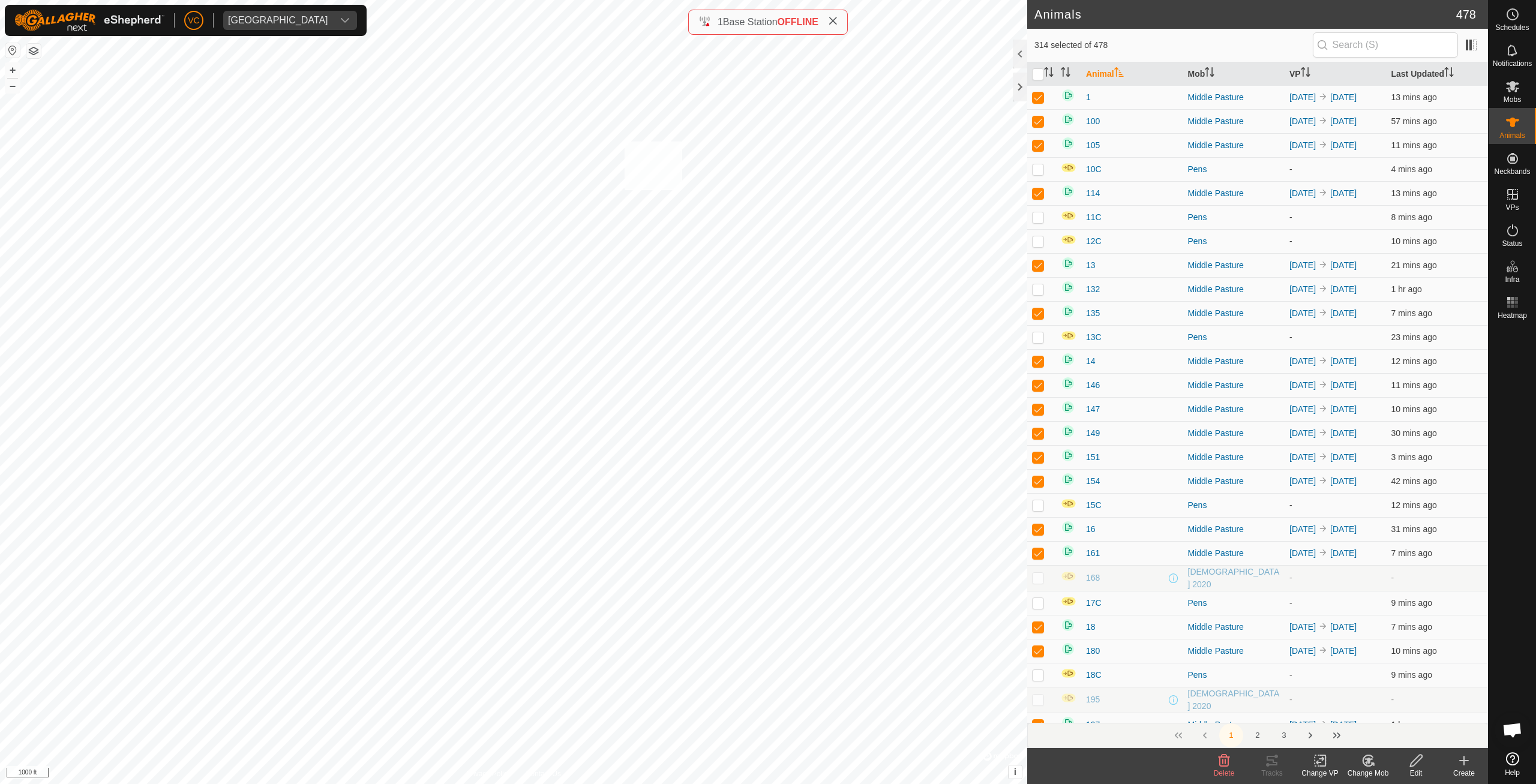
checkbox input "true"
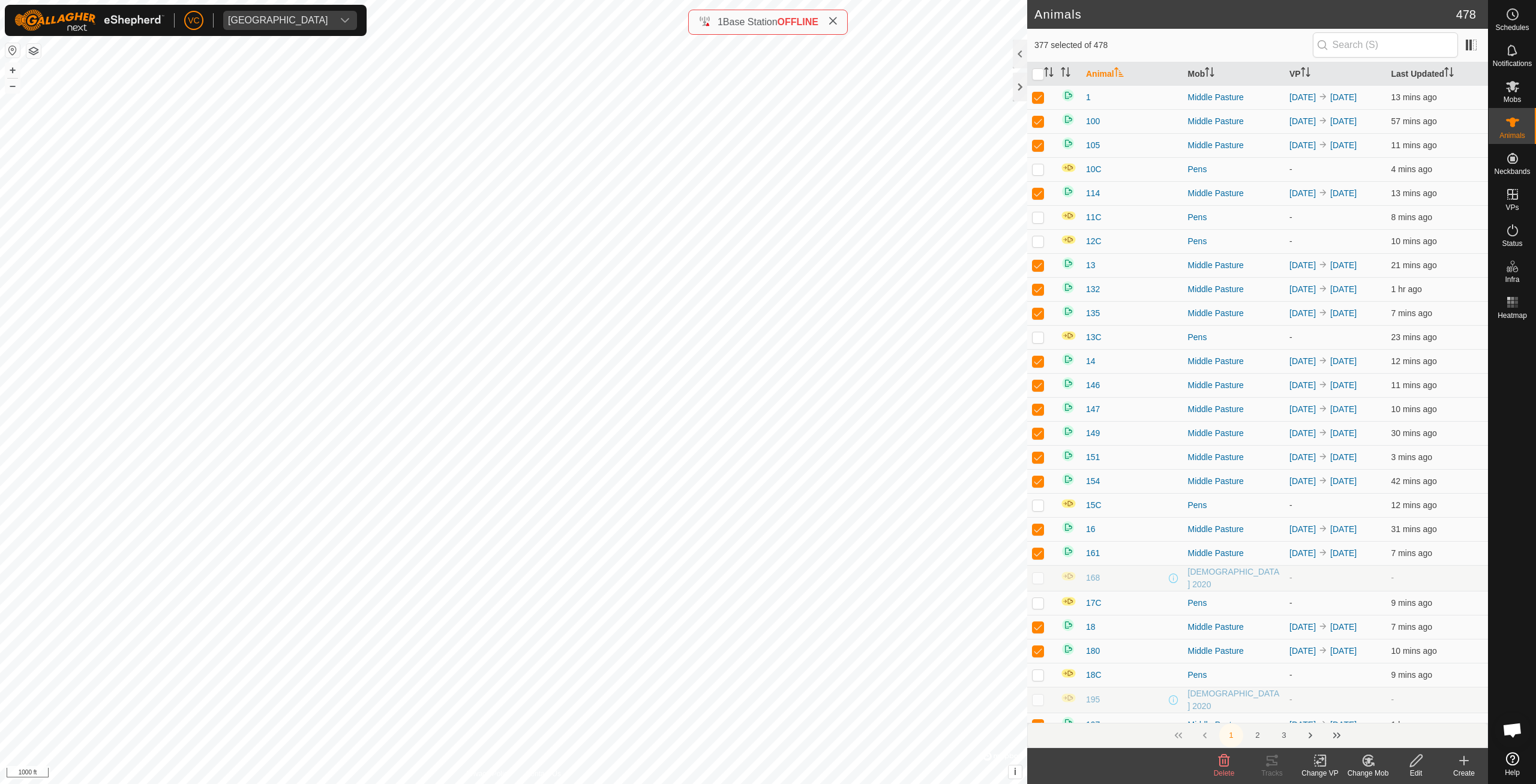
checkbox input "true"
click at [1323, 767] on icon at bounding box center [1320, 761] width 15 height 15
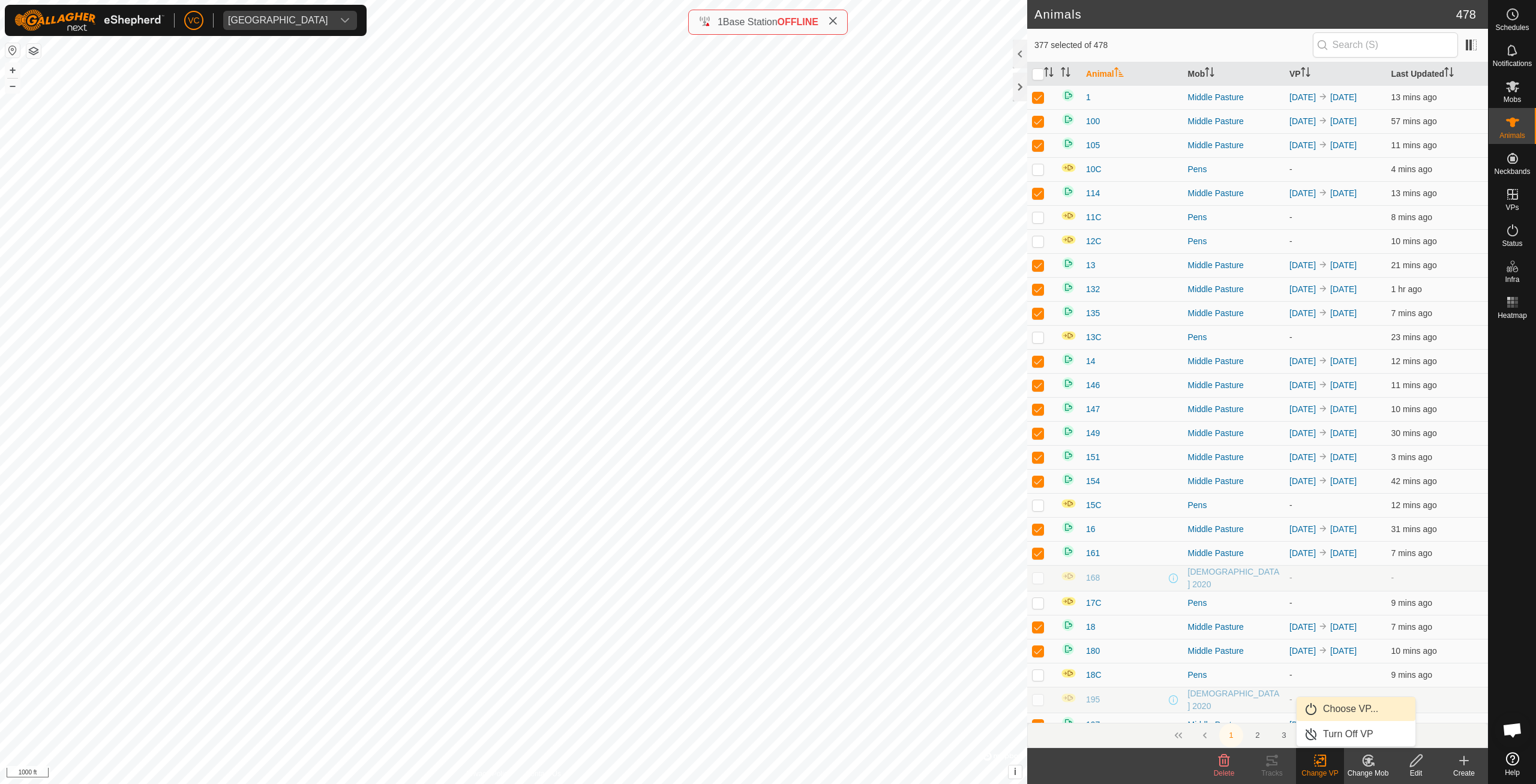
click at [1328, 718] on link "Choose VP..." at bounding box center [1356, 709] width 119 height 24
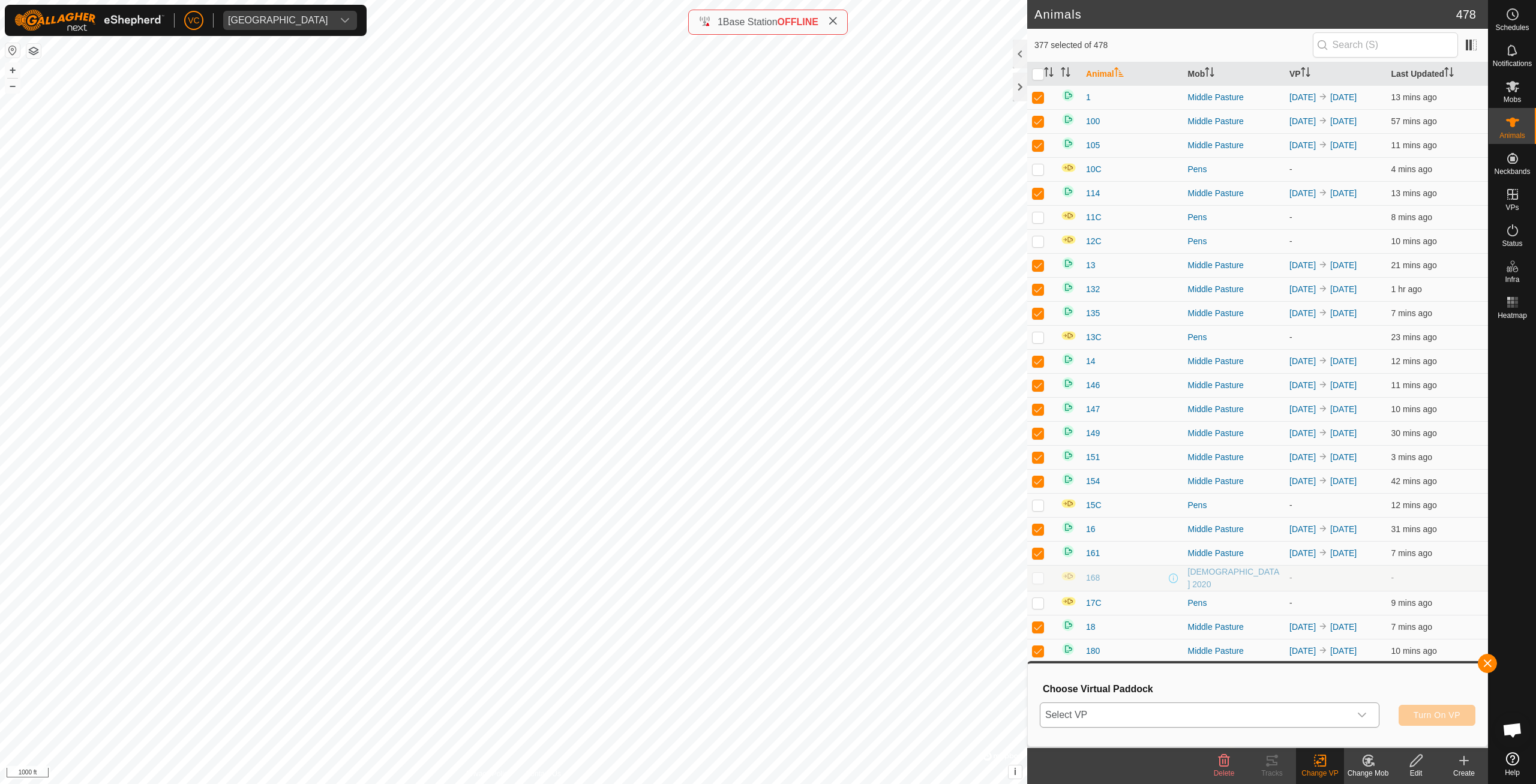
click at [1271, 716] on span "Select VP" at bounding box center [1195, 715] width 310 height 24
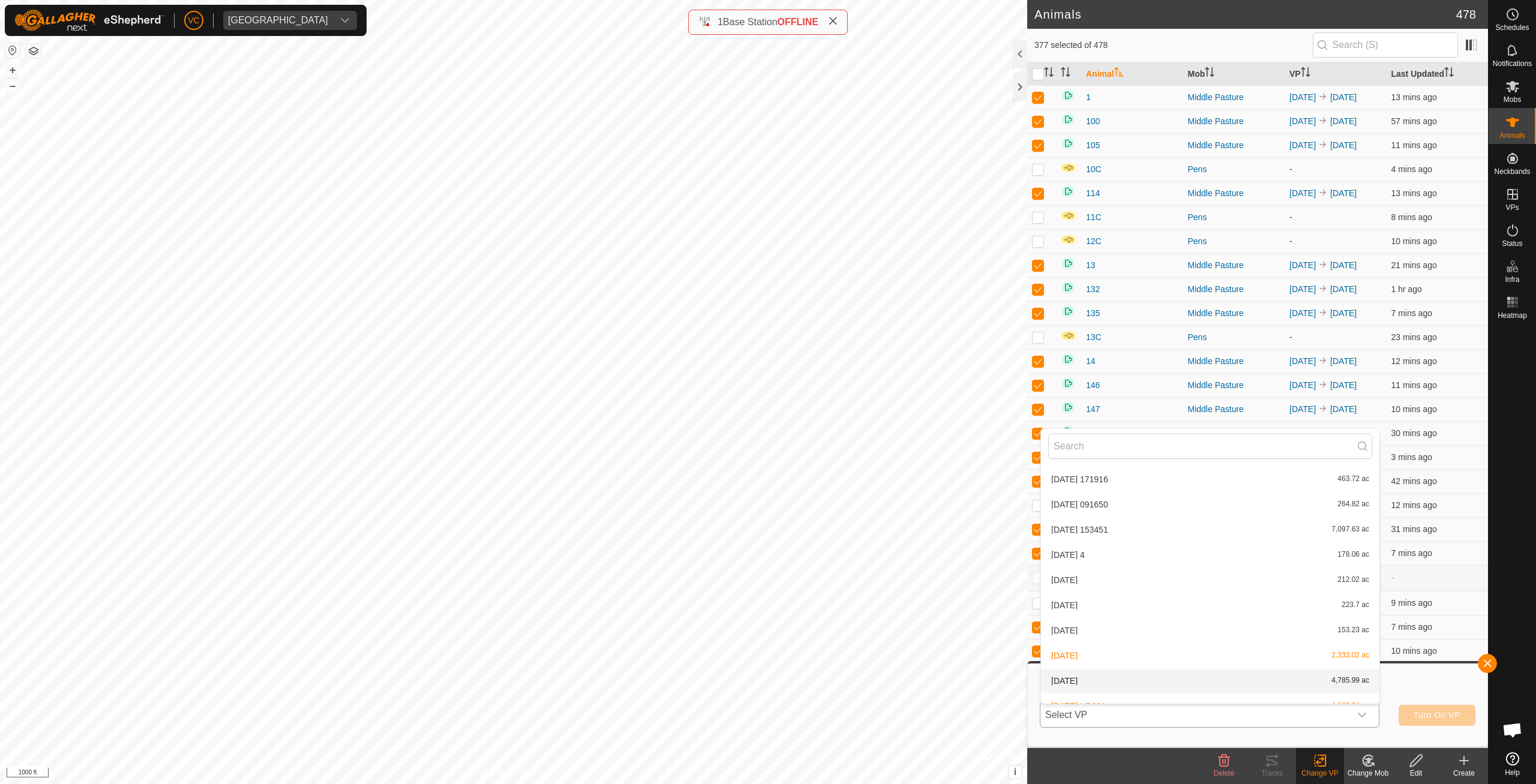
scroll to position [139, 0]
click at [1102, 691] on li "[DATE]-VP001 1,589.95 ac" at bounding box center [1210, 691] width 338 height 24
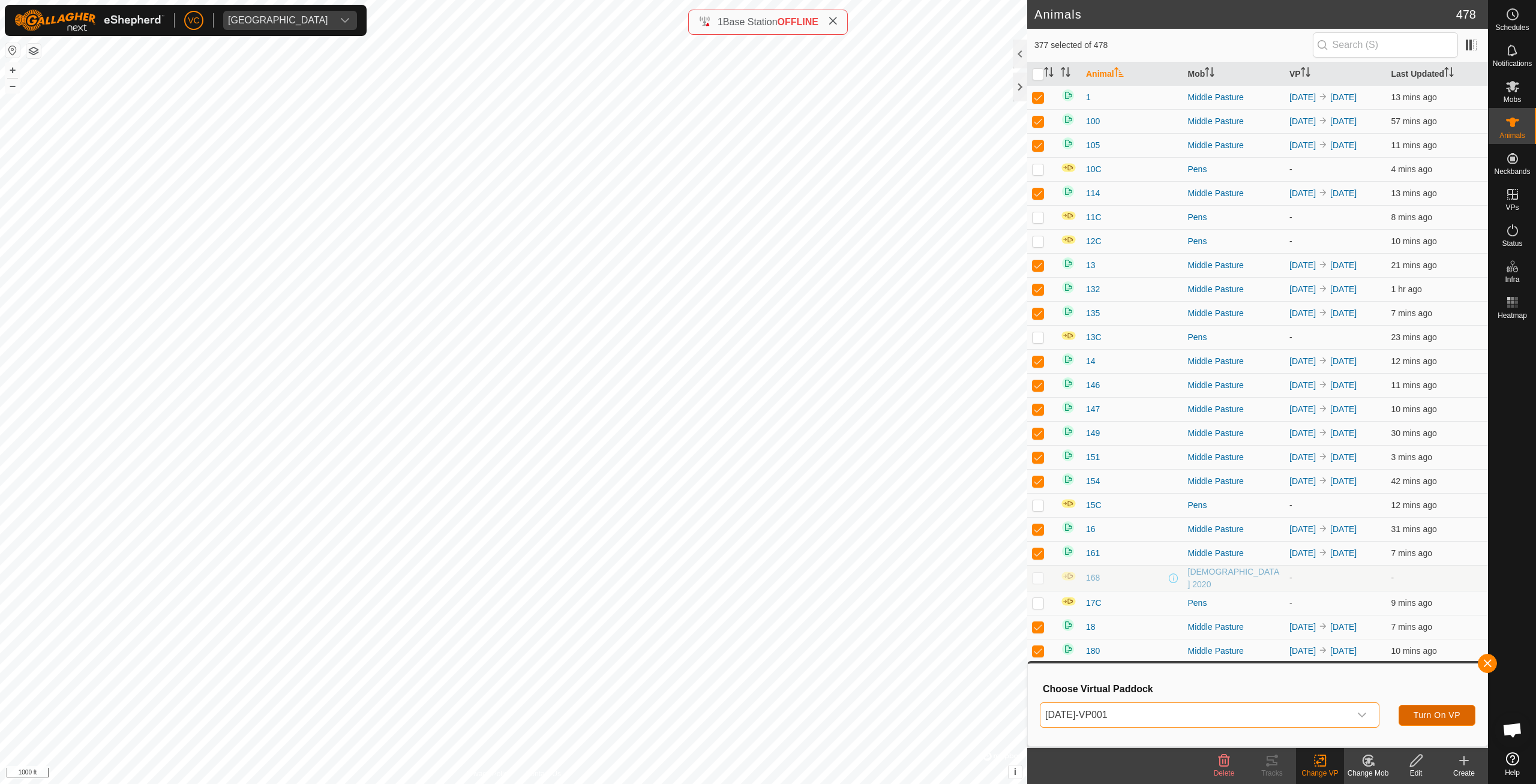
click at [1418, 719] on span "Turn On VP" at bounding box center [1438, 715] width 47 height 10
